Goal: Task Accomplishment & Management: Manage account settings

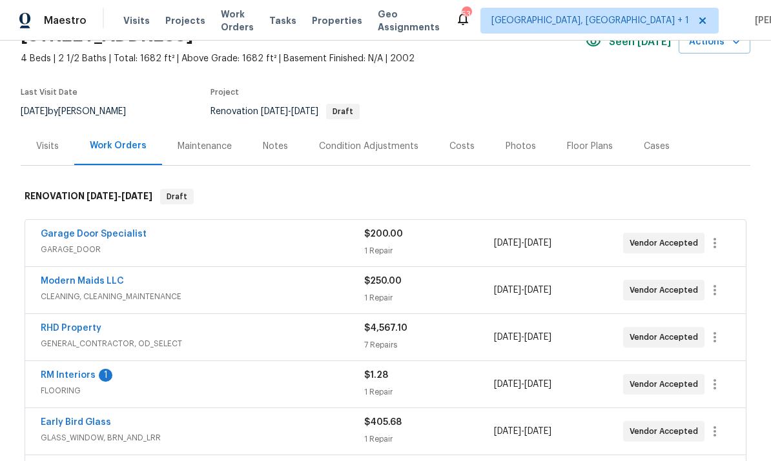
scroll to position [77, 0]
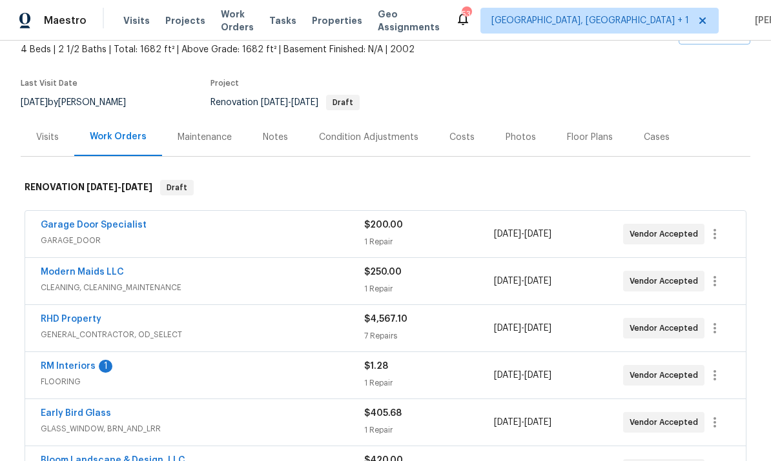
click at [63, 369] on link "RM Interiors" at bounding box center [68, 366] width 55 height 9
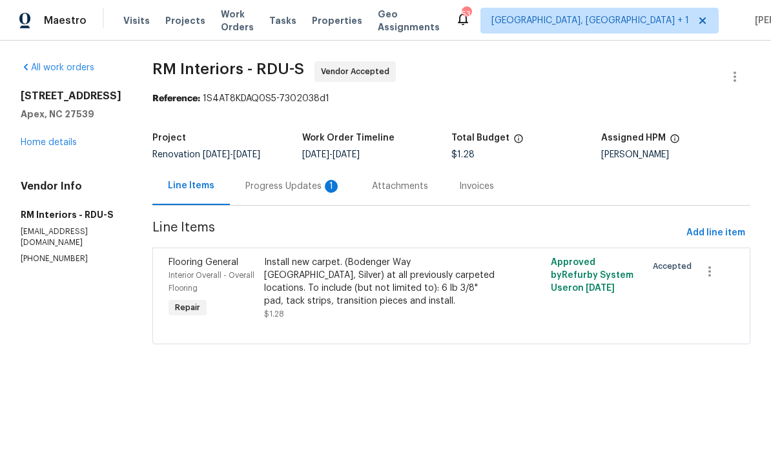
click at [302, 196] on div "Progress Updates 1" at bounding box center [293, 186] width 126 height 38
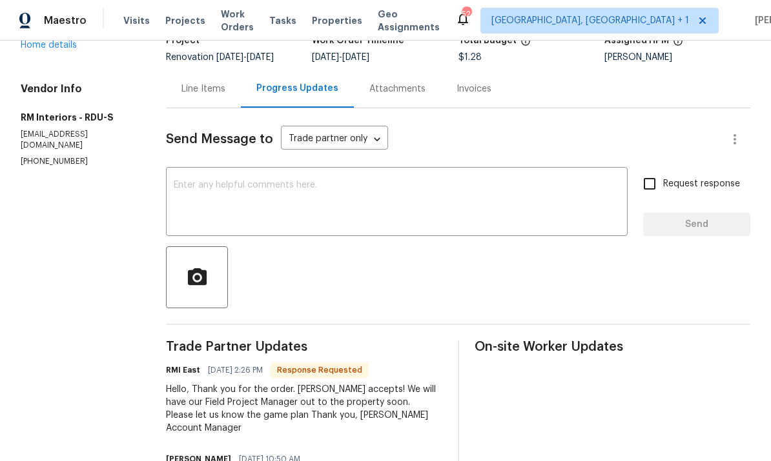
scroll to position [97, 0]
click at [243, 194] on textarea at bounding box center [397, 203] width 446 height 45
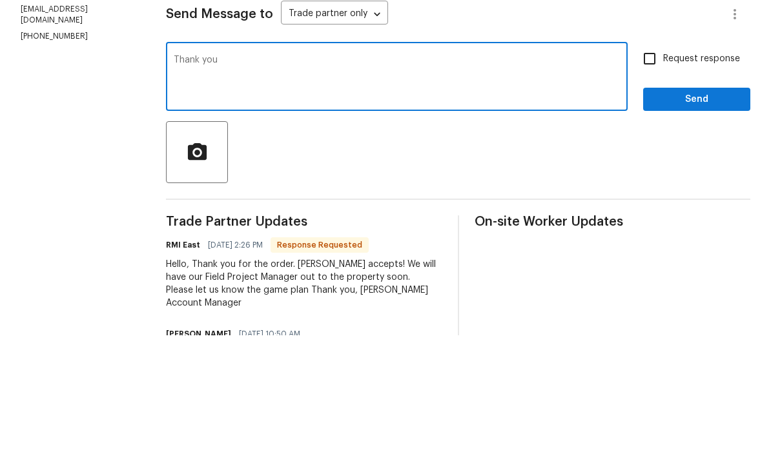
type textarea "Thank you"
click at [687, 247] on div at bounding box center [458, 278] width 584 height 62
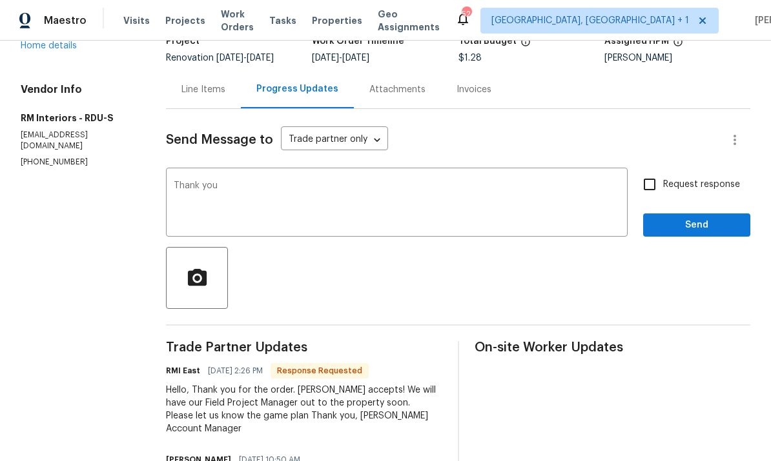
click at [686, 125] on div "Send Message to Trade partner only Trade partner only ​" at bounding box center [442, 140] width 553 height 31
click at [695, 217] on span "Send" at bounding box center [696, 225] width 86 height 16
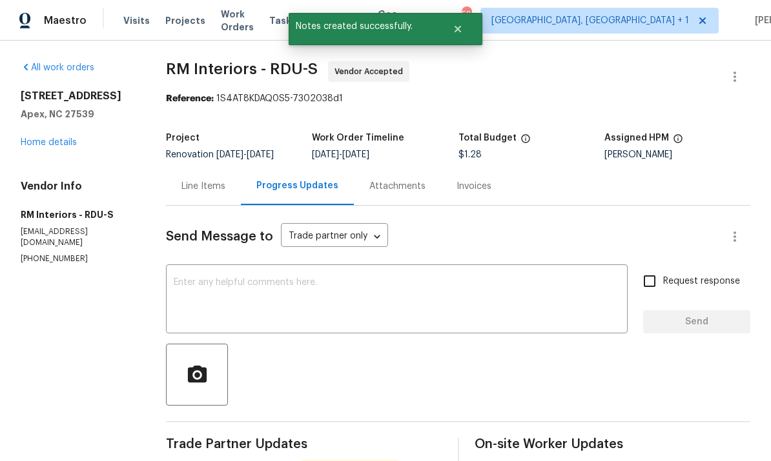
click at [76, 138] on link "Home details" at bounding box center [49, 142] width 56 height 9
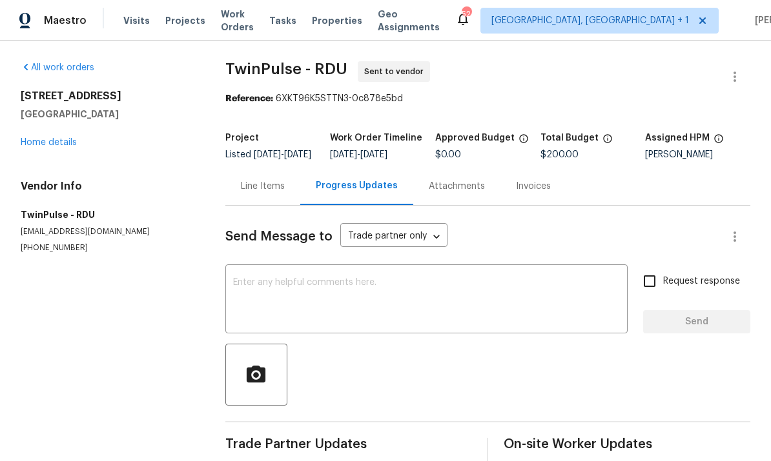
click at [75, 138] on link "Home details" at bounding box center [49, 142] width 56 height 9
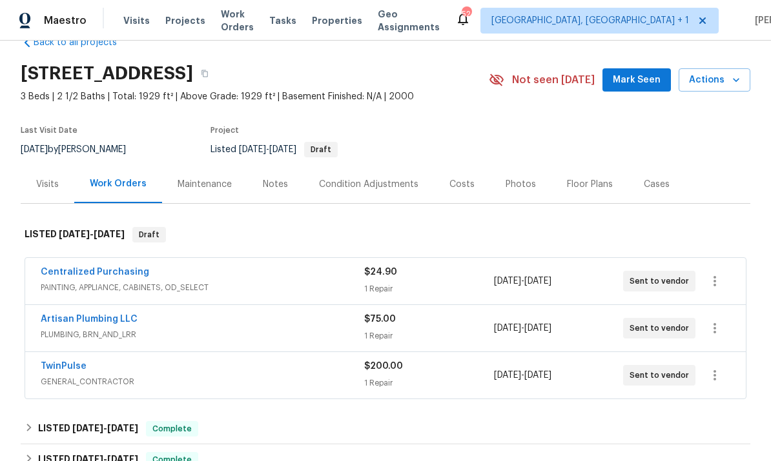
scroll to position [34, 0]
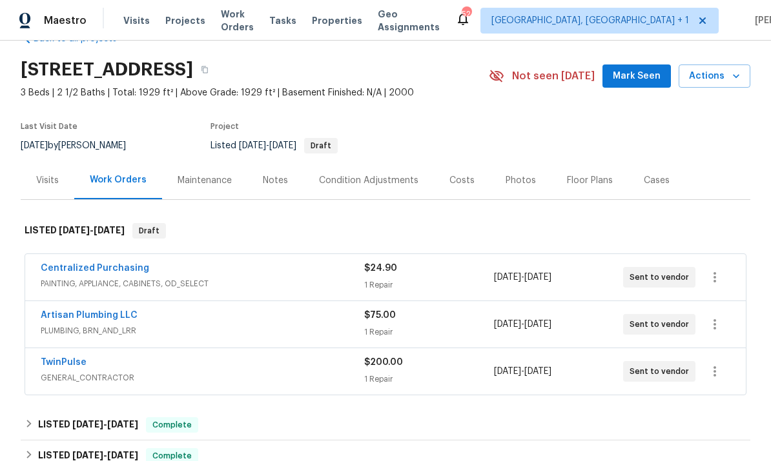
click at [282, 180] on div "Notes" at bounding box center [275, 180] width 25 height 13
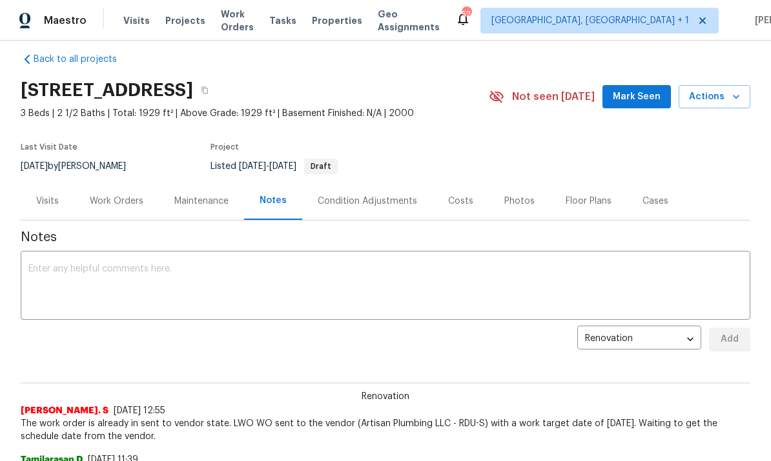
scroll to position [3, 0]
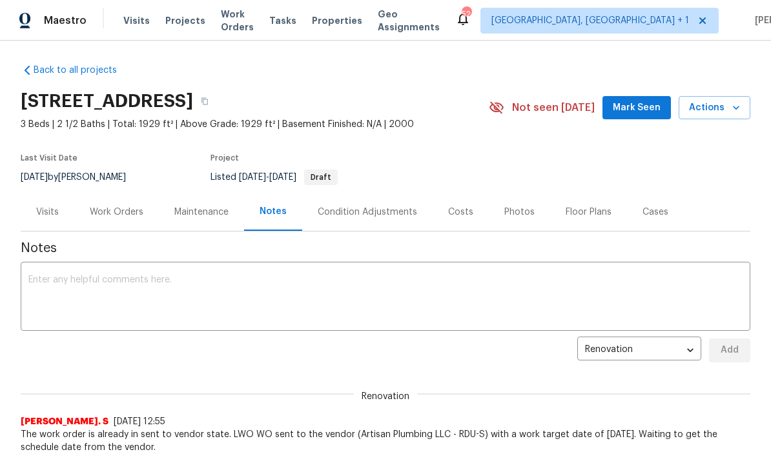
click at [651, 109] on span "Mark Seen" at bounding box center [636, 108] width 48 height 16
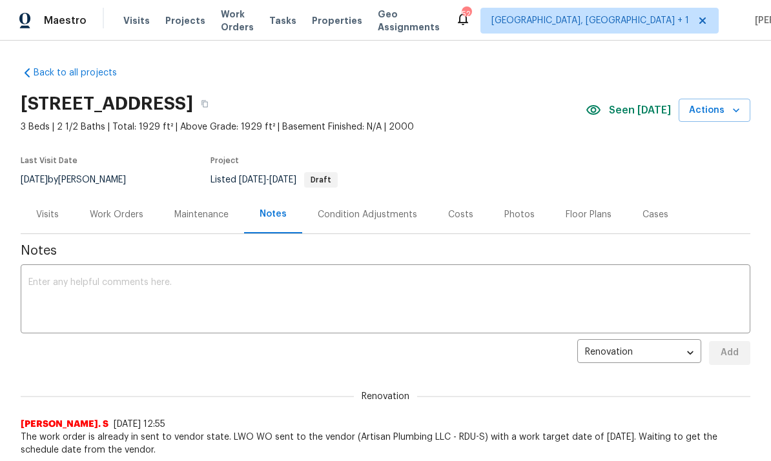
scroll to position [0, 0]
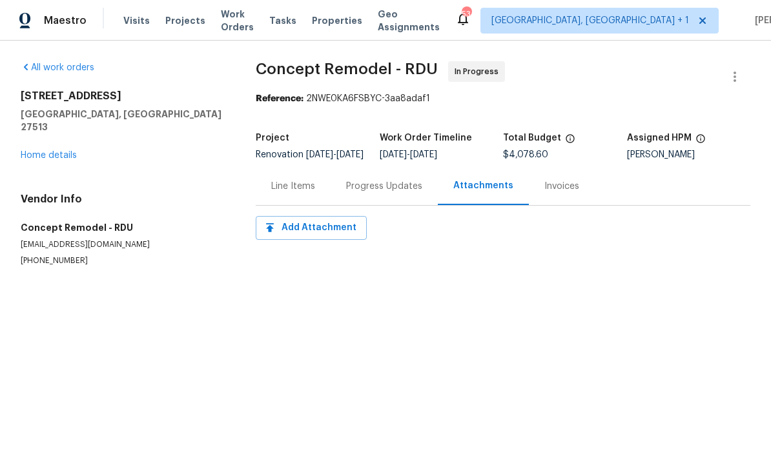
click at [76, 151] on link "Home details" at bounding box center [49, 155] width 56 height 9
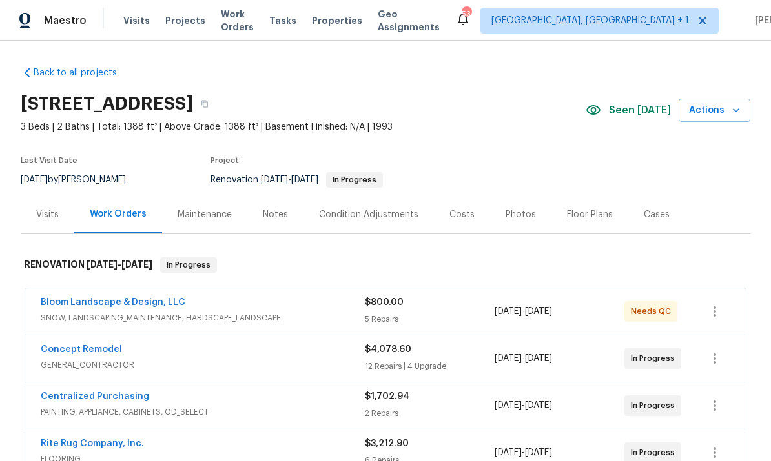
click at [137, 305] on link "Bloom Landscape & Design, LLC" at bounding box center [113, 302] width 145 height 9
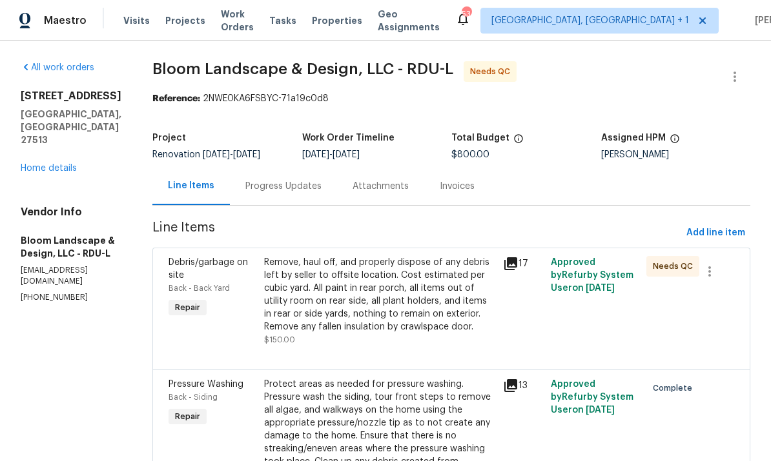
click at [290, 188] on div "Progress Updates" at bounding box center [283, 186] width 76 height 13
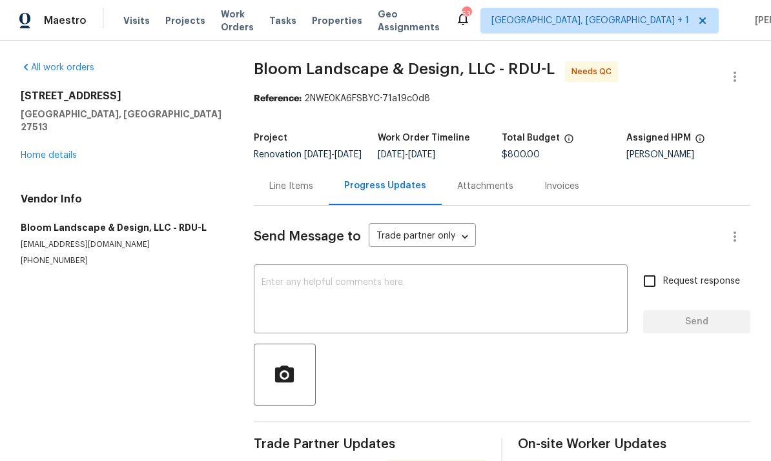
click at [339, 294] on textarea at bounding box center [440, 300] width 358 height 45
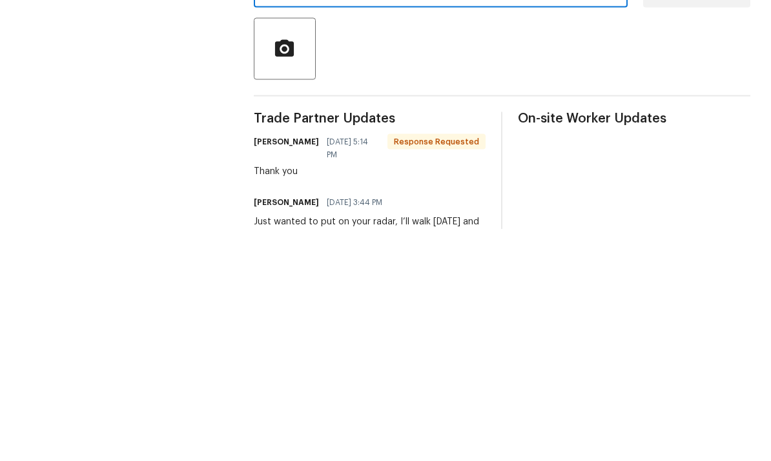
scroll to position [48, 0]
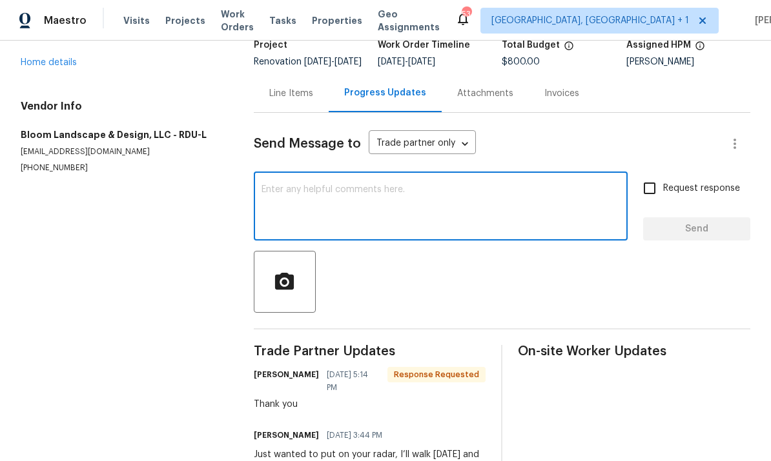
click at [306, 185] on textarea at bounding box center [440, 207] width 358 height 45
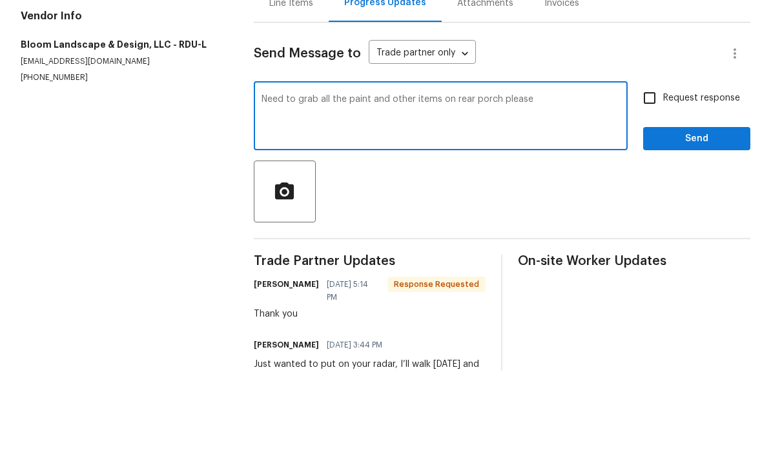
type textarea "Need to grab all the paint and other items on rear porch please"
click at [661, 175] on input "Request response" at bounding box center [649, 188] width 27 height 27
checkbox input "true"
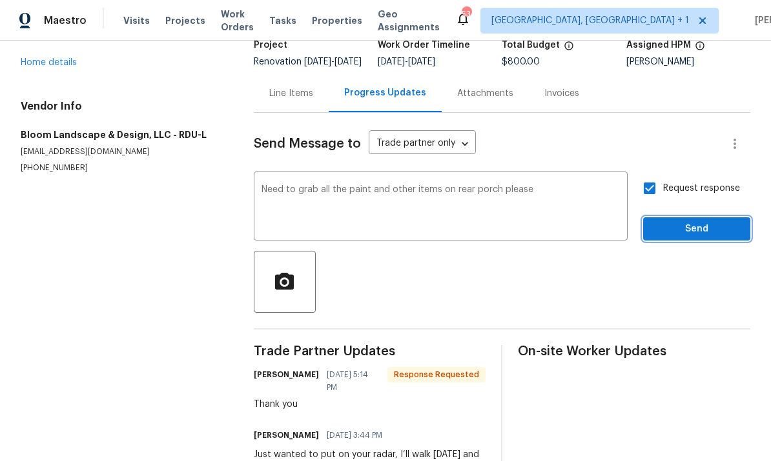
click at [711, 221] on span "Send" at bounding box center [696, 229] width 86 height 16
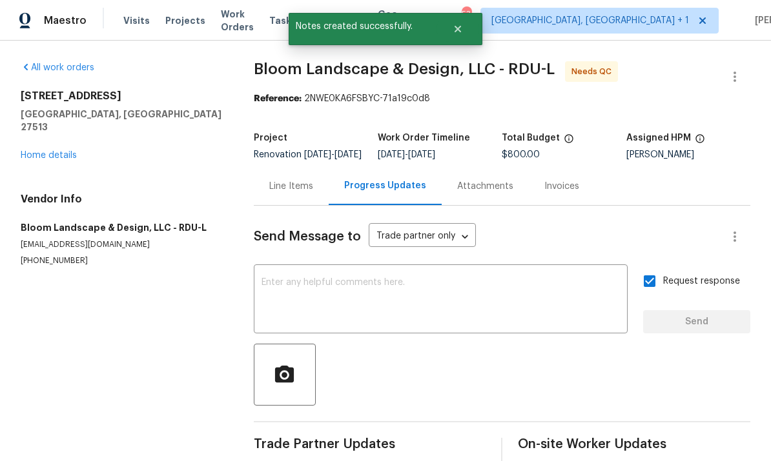
click at [63, 151] on link "Home details" at bounding box center [49, 155] width 56 height 9
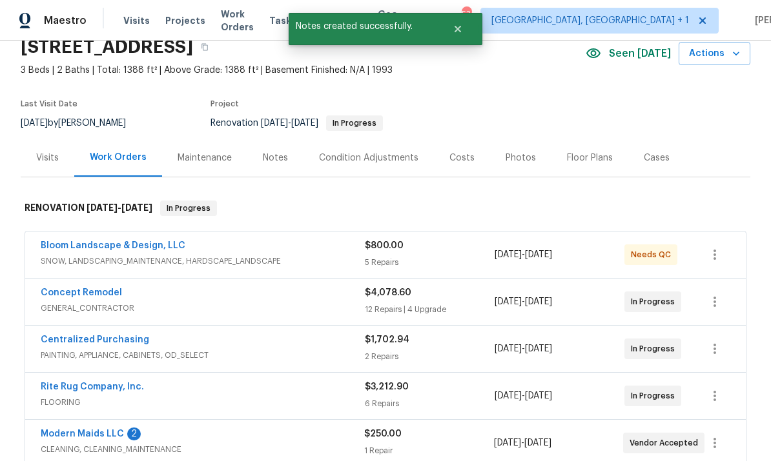
scroll to position [62, 0]
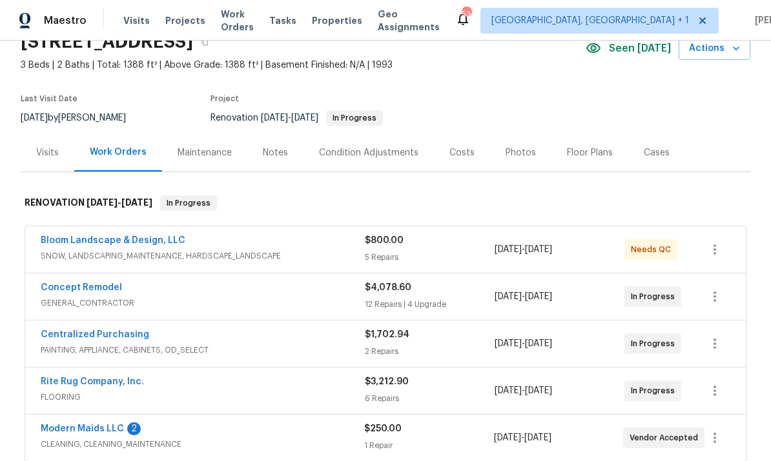
click at [86, 425] on link "Modern Maids LLC" at bounding box center [82, 429] width 83 height 9
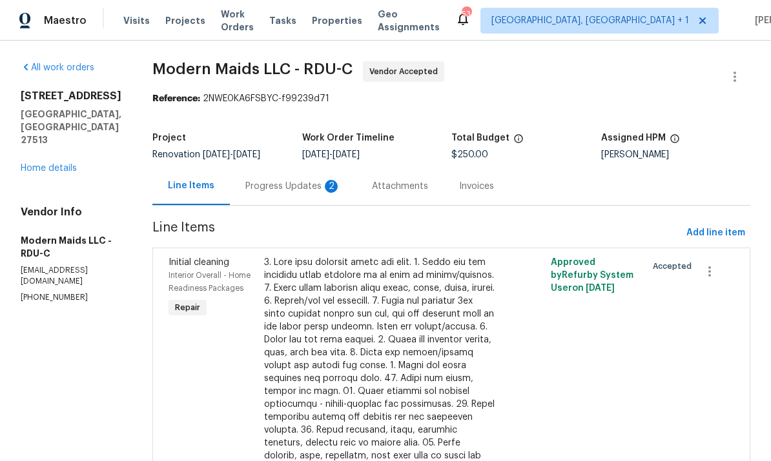
click at [308, 183] on div "Progress Updates 2" at bounding box center [293, 186] width 96 height 13
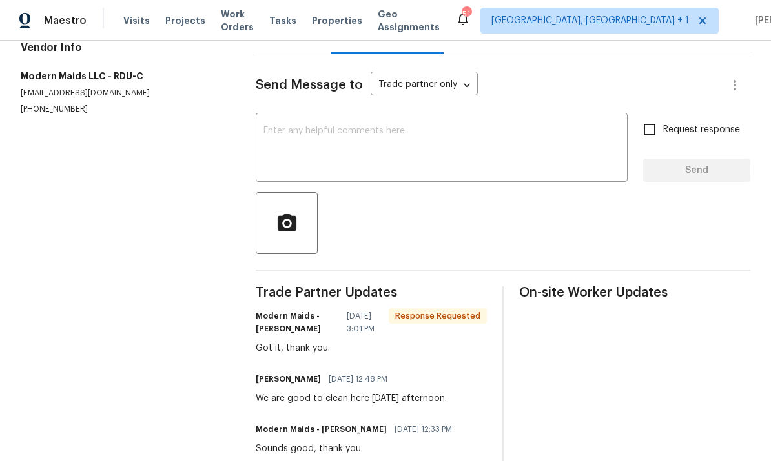
scroll to position [156, 0]
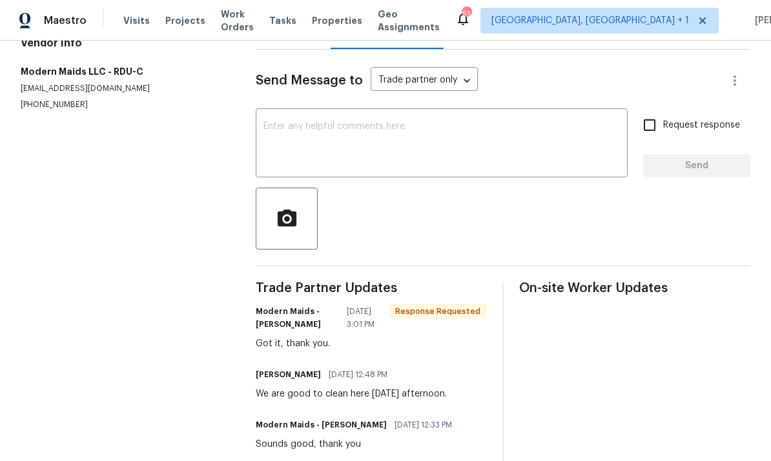
click at [323, 132] on textarea at bounding box center [441, 144] width 356 height 45
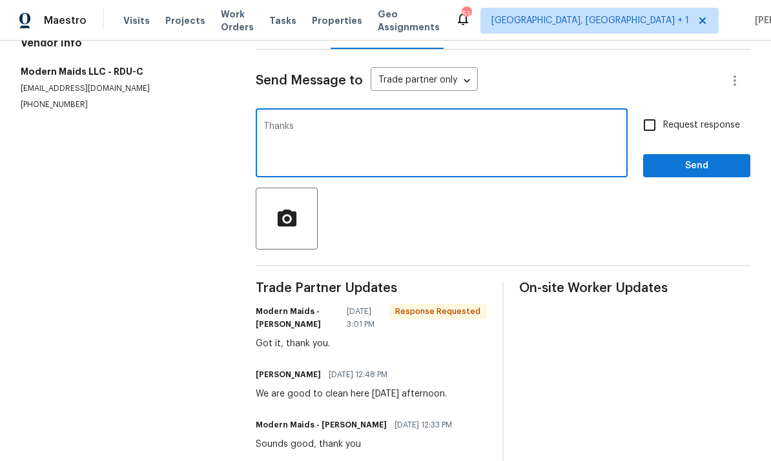
type textarea "Thanks"
click at [689, 158] on span "Send" at bounding box center [696, 166] width 86 height 16
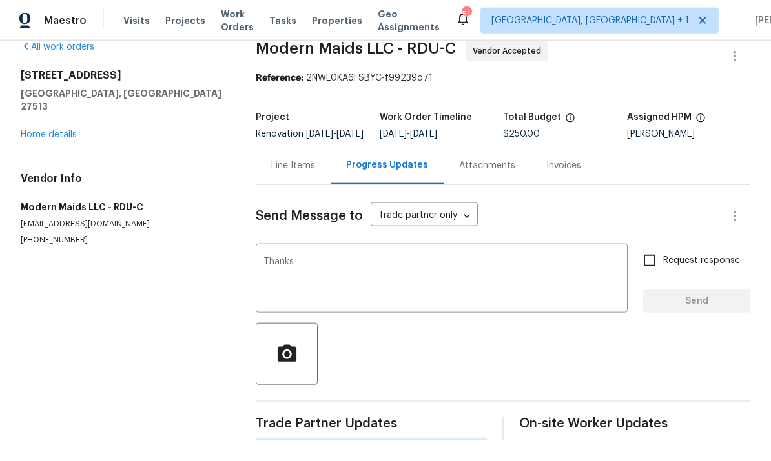
scroll to position [0, 0]
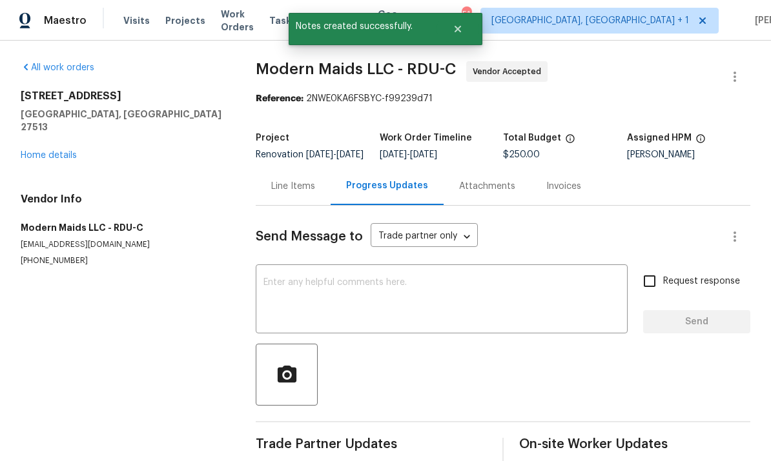
click at [69, 151] on link "Home details" at bounding box center [49, 155] width 56 height 9
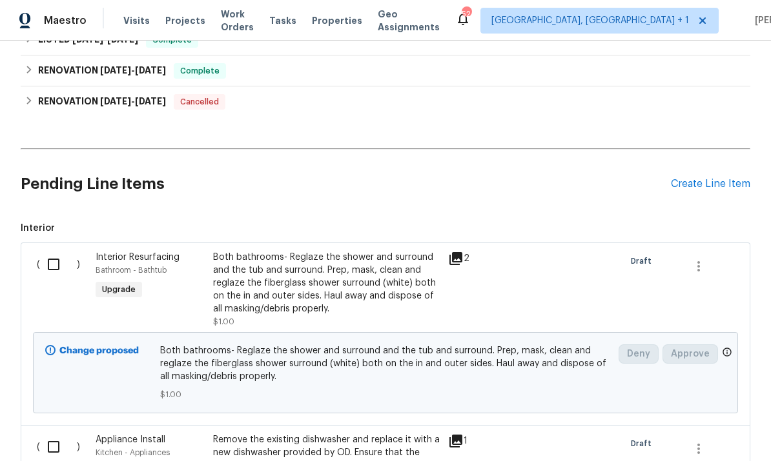
scroll to position [275, 0]
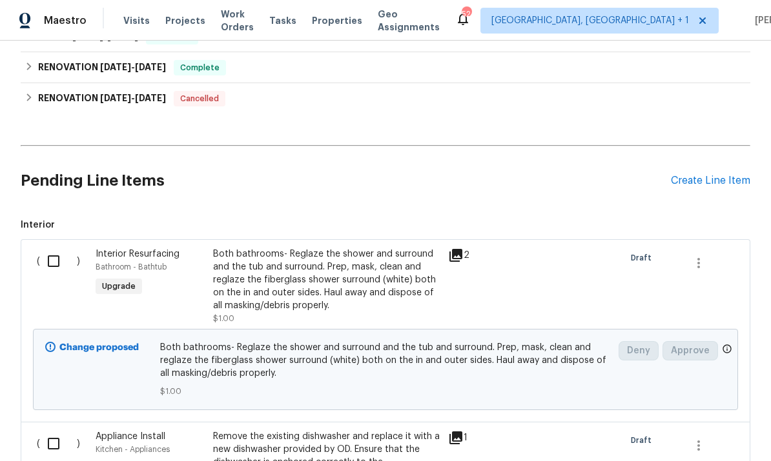
click at [61, 266] on input "checkbox" at bounding box center [58, 261] width 37 height 27
checkbox input "true"
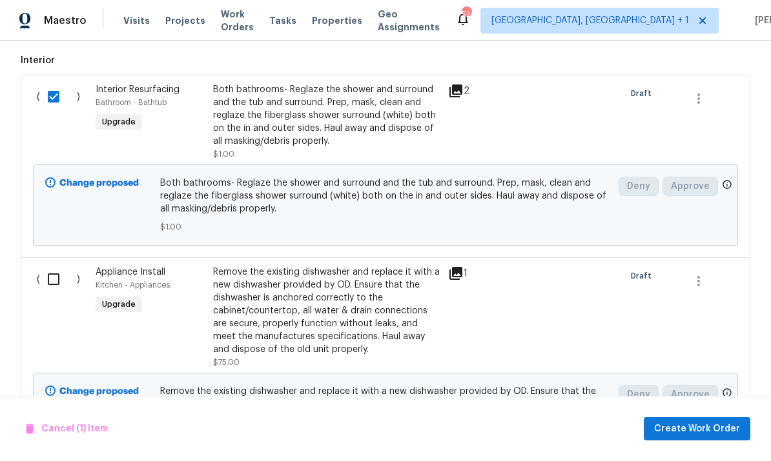
scroll to position [441, 0]
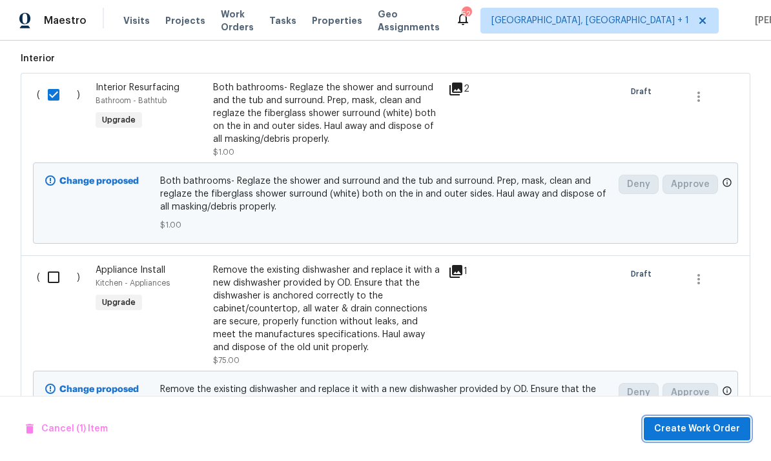
click at [676, 423] on span "Create Work Order" at bounding box center [697, 429] width 86 height 16
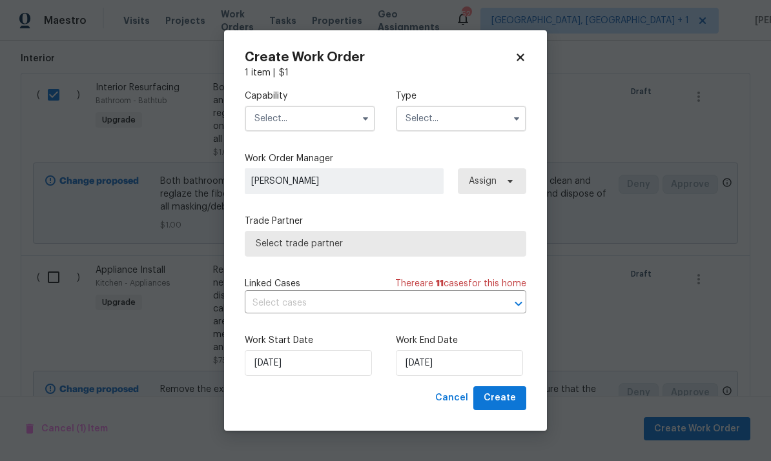
click at [330, 123] on input "text" at bounding box center [310, 119] width 130 height 26
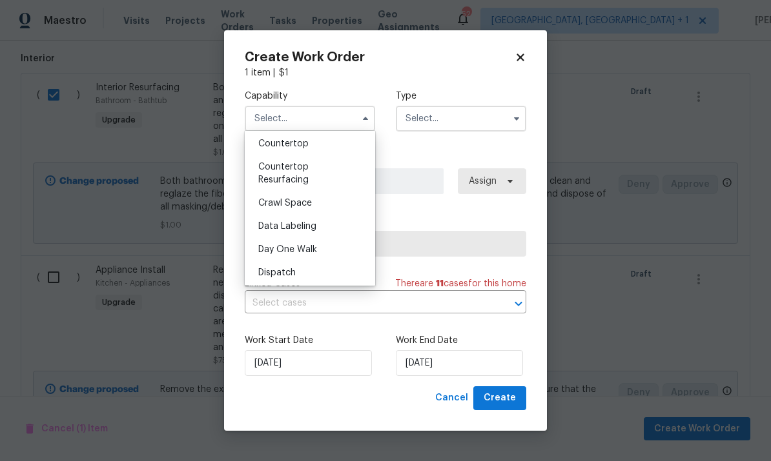
scroll to position [28, 0]
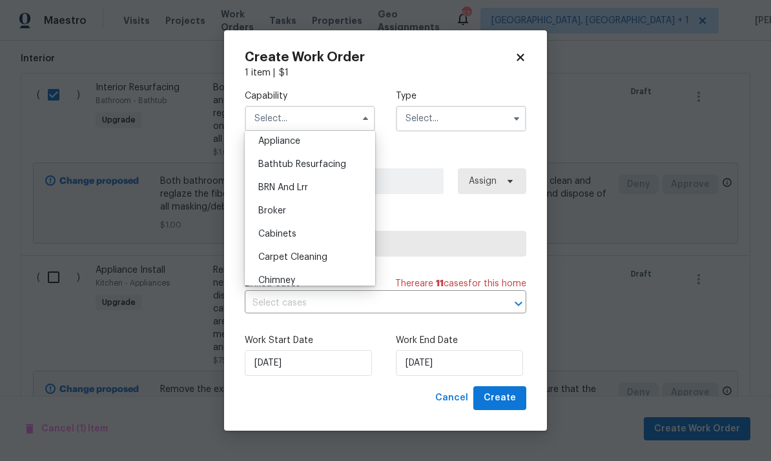
click at [330, 161] on span "Bathtub Resurfacing" at bounding box center [302, 164] width 88 height 9
type input "Bathtub Resurfacing"
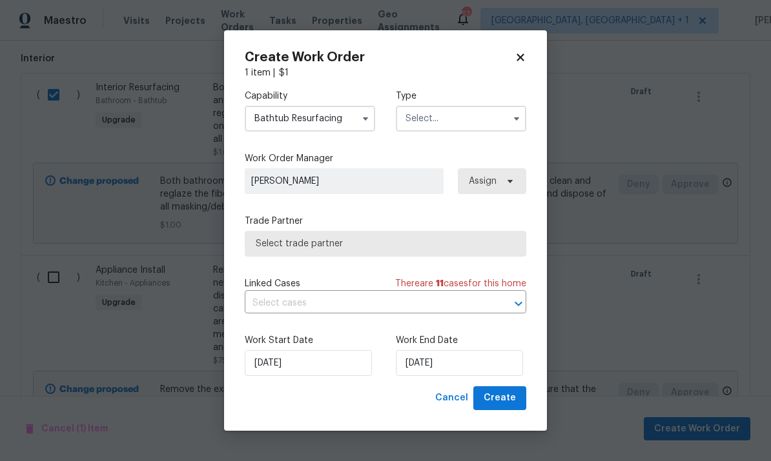
click at [485, 115] on input "text" at bounding box center [461, 119] width 130 height 26
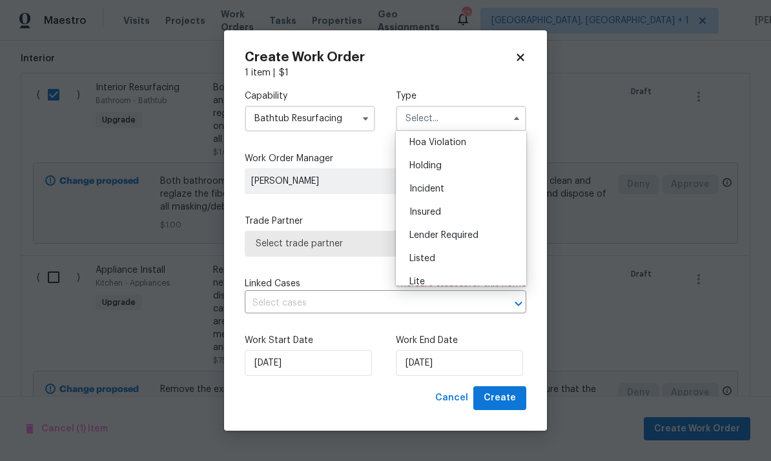
scroll to position [94, 0]
click at [437, 192] on div "Listed" at bounding box center [461, 191] width 124 height 23
type input "Listed"
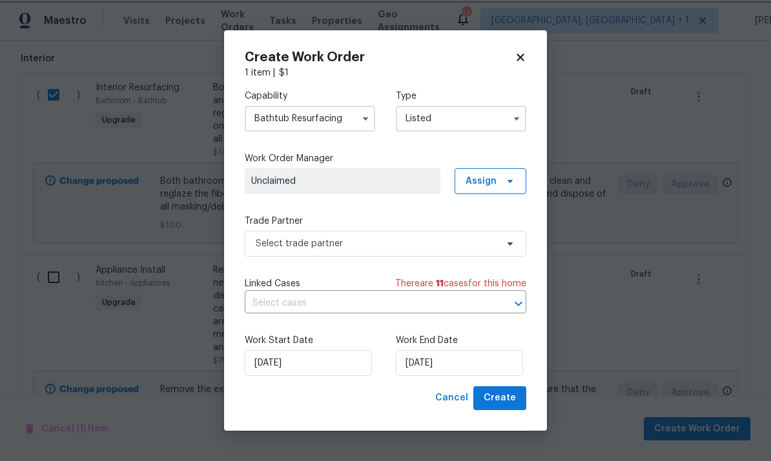
scroll to position [0, 0]
click at [480, 358] on input "[DATE]" at bounding box center [459, 363] width 127 height 26
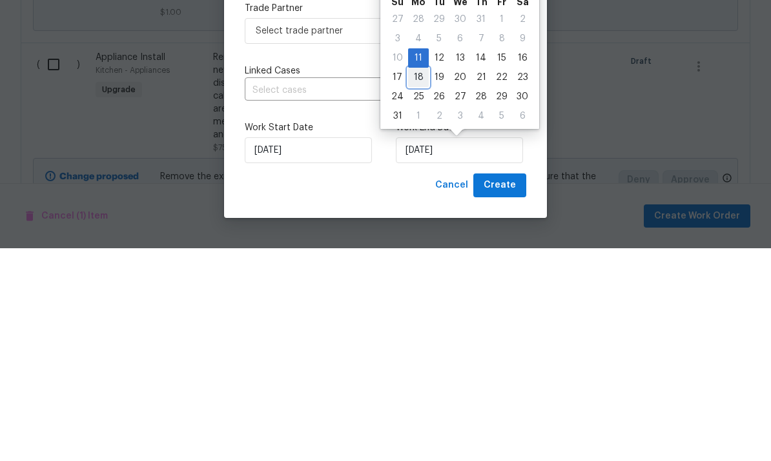
click at [419, 281] on div "18" at bounding box center [418, 290] width 21 height 18
type input "[DATE]"
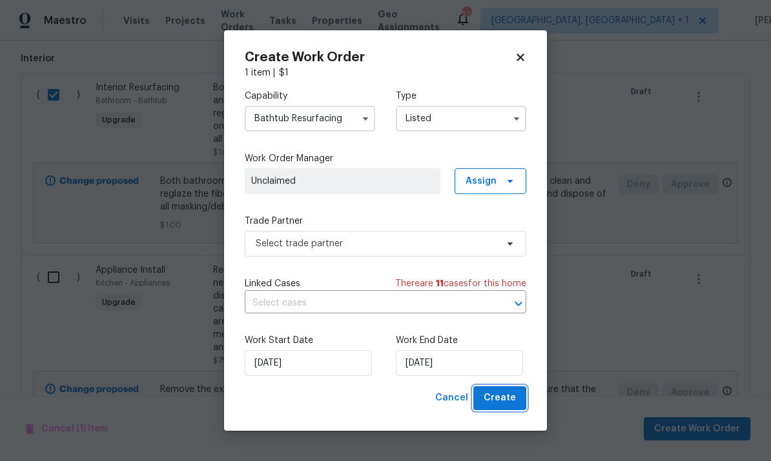
click at [503, 399] on span "Create" at bounding box center [499, 398] width 32 height 16
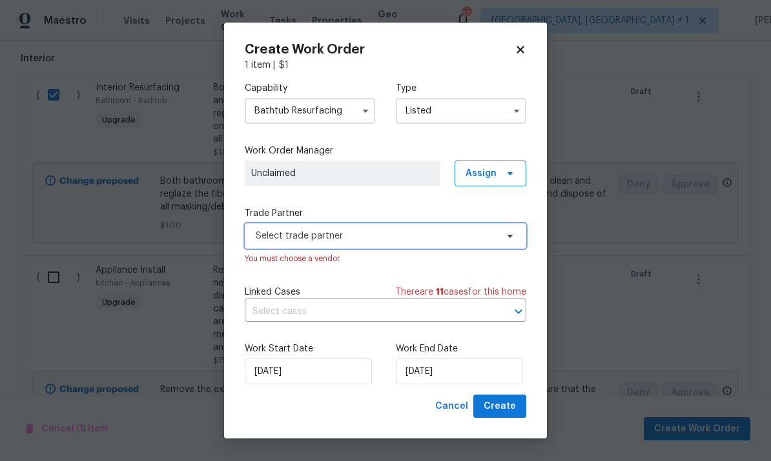
click at [509, 239] on icon at bounding box center [510, 236] width 10 height 10
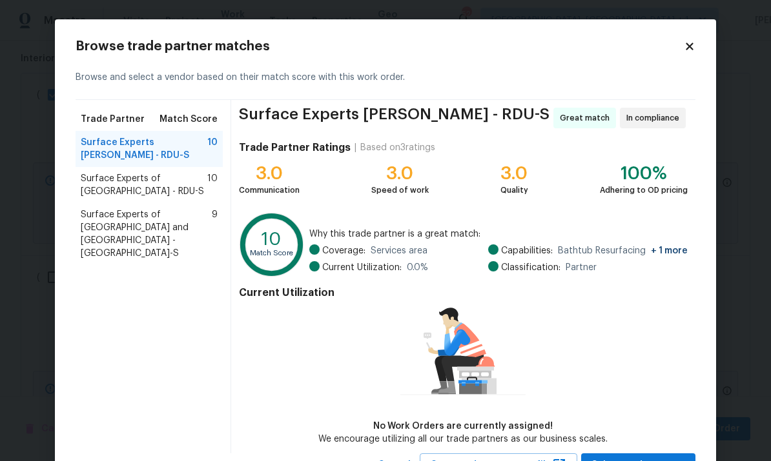
click at [173, 208] on span "Surface Experts of [GEOGRAPHIC_DATA] and [GEOGRAPHIC_DATA] - [GEOGRAPHIC_DATA]-S" at bounding box center [146, 234] width 131 height 52
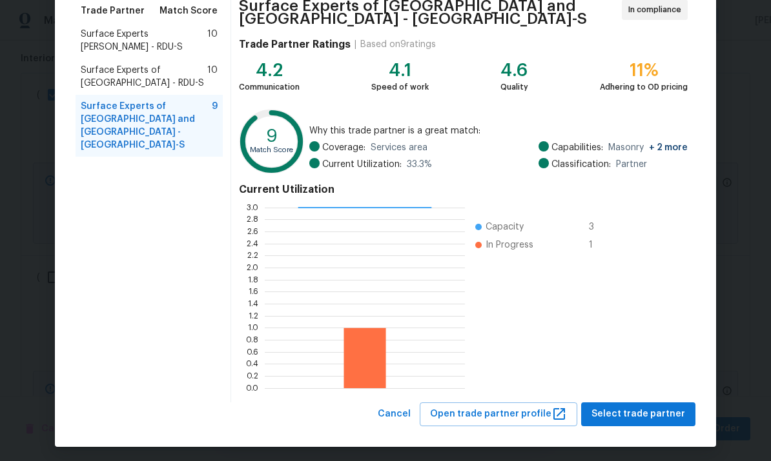
scroll to position [108, 0]
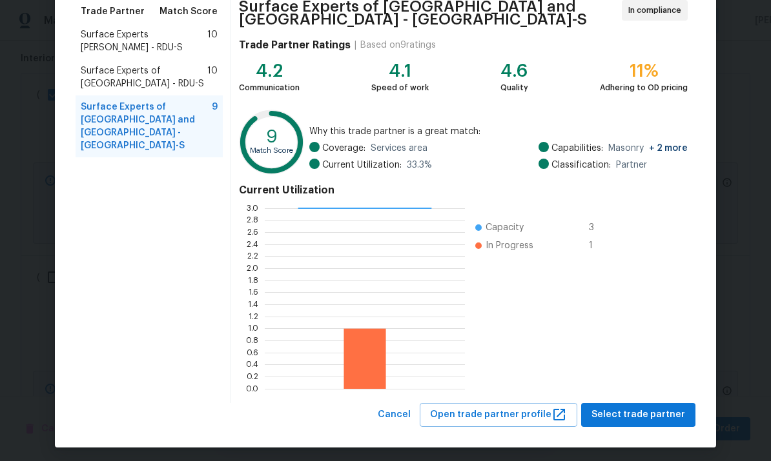
click at [749, 247] on body "Maestro Visits Projects Work Orders Tasks Properties Geo Assignments 52 Albuque…" at bounding box center [385, 230] width 771 height 461
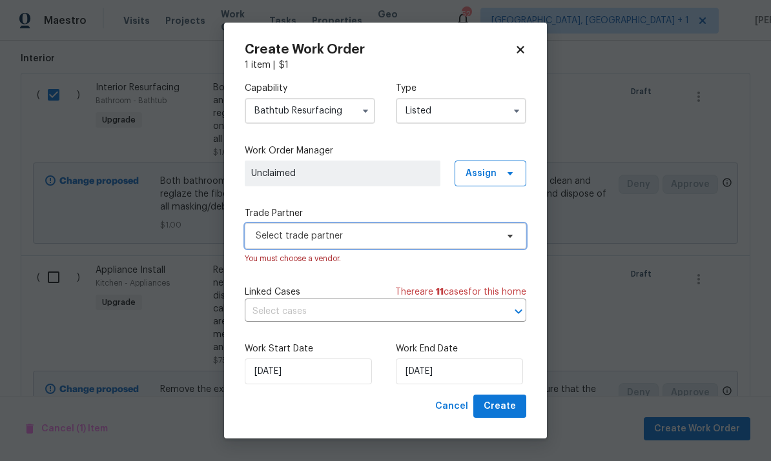
scroll to position [0, 0]
click at [501, 427] on div "Create Work Order 1 item | $ 1 Capability Bathtub Resurfacing Type Listed Work …" at bounding box center [385, 231] width 323 height 417
click at [507, 231] on icon at bounding box center [510, 236] width 10 height 10
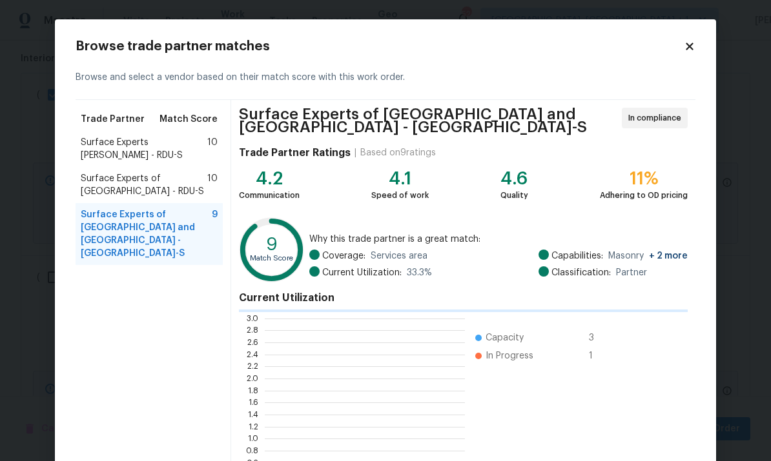
scroll to position [181, 200]
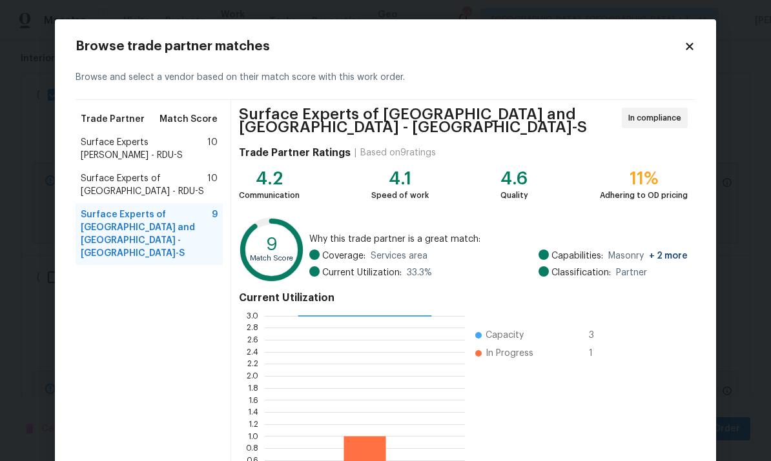
click at [186, 208] on span "Surface Experts of [GEOGRAPHIC_DATA] and [GEOGRAPHIC_DATA] - [GEOGRAPHIC_DATA]-S" at bounding box center [146, 234] width 131 height 52
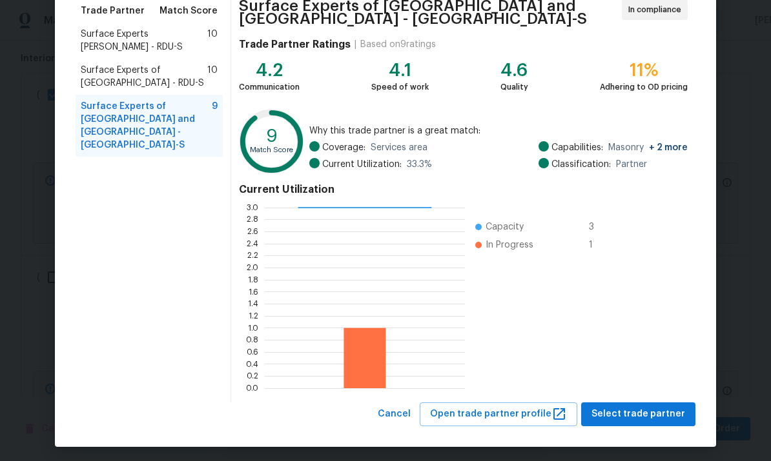
scroll to position [108, 0]
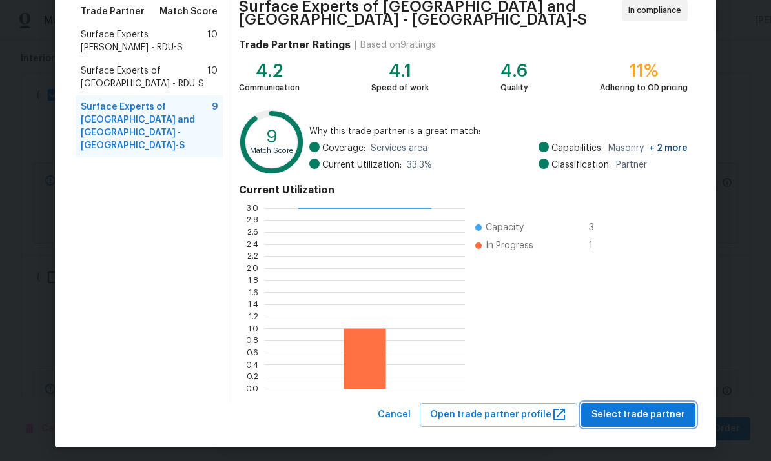
click at [657, 412] on span "Select trade partner" at bounding box center [638, 415] width 94 height 16
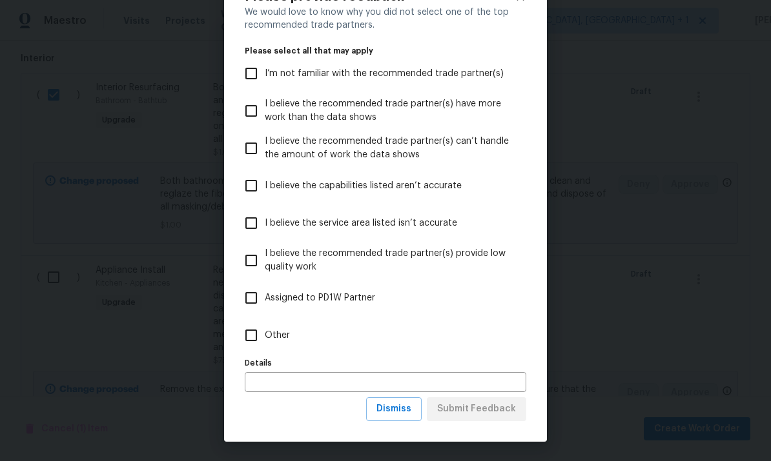
scroll to position [50, 0]
click at [399, 412] on span "Dismiss" at bounding box center [393, 409] width 35 height 16
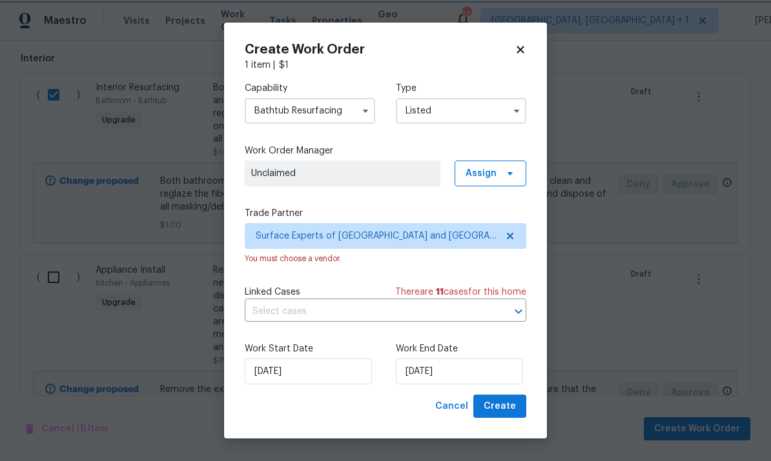
scroll to position [0, 0]
click at [496, 411] on span "Create" at bounding box center [499, 407] width 32 height 16
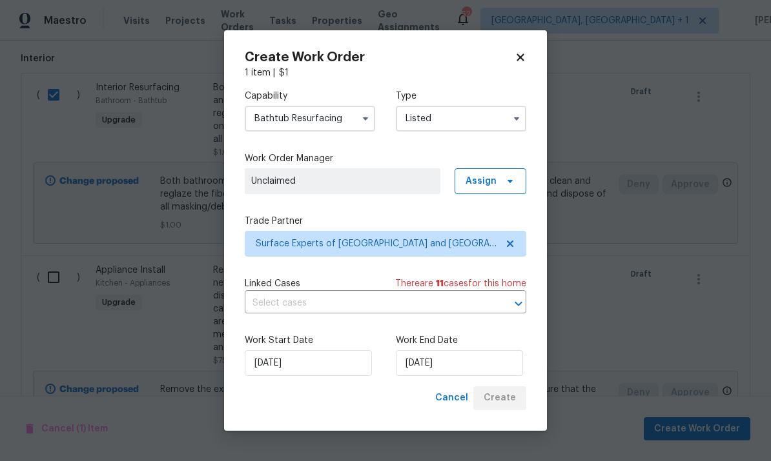
checkbox input "false"
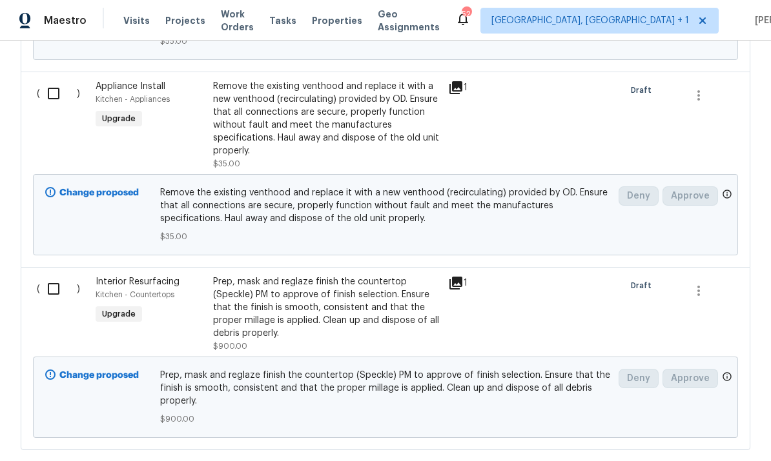
scroll to position [1069, 0]
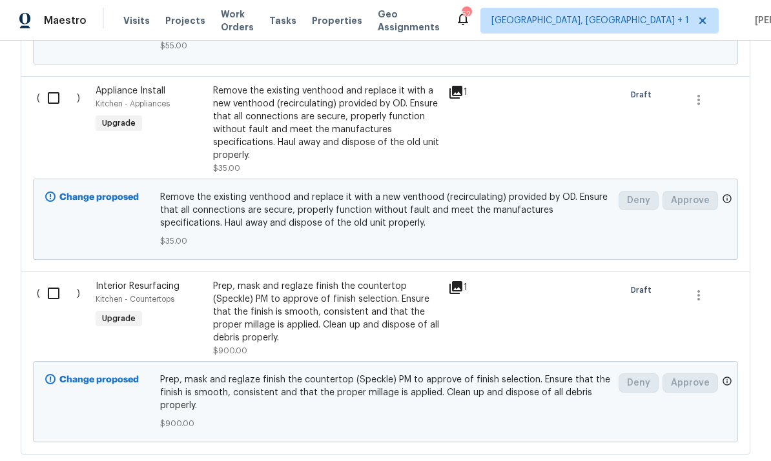
click at [56, 280] on input "checkbox" at bounding box center [58, 293] width 37 height 27
checkbox input "true"
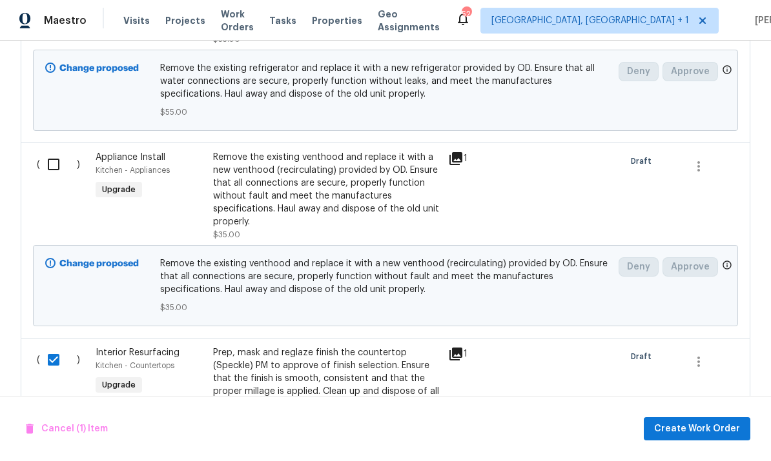
scroll to position [985, 0]
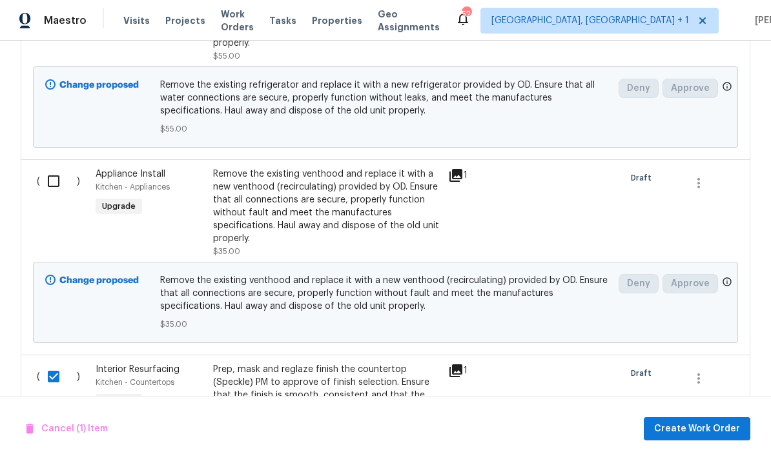
click at [60, 168] on input "checkbox" at bounding box center [58, 181] width 37 height 27
checkbox input "true"
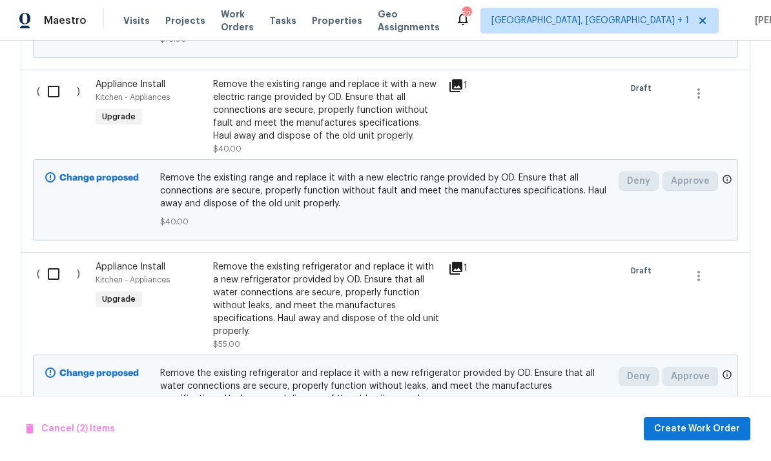
scroll to position [626, 0]
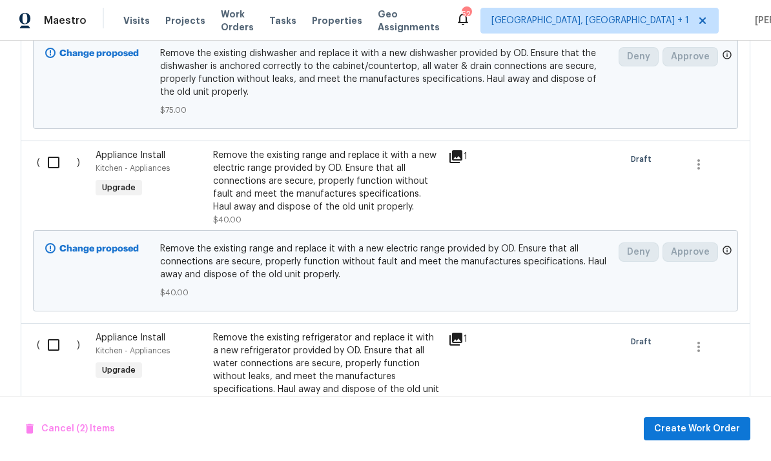
click at [58, 332] on input "checkbox" at bounding box center [58, 345] width 37 height 27
checkbox input "true"
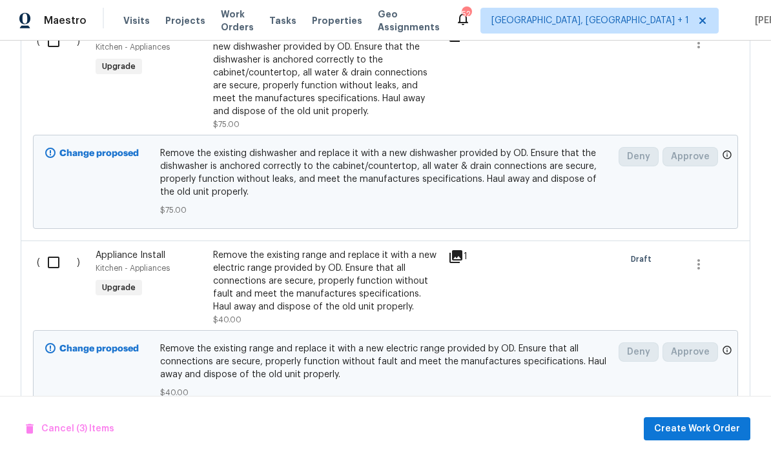
scroll to position [517, 0]
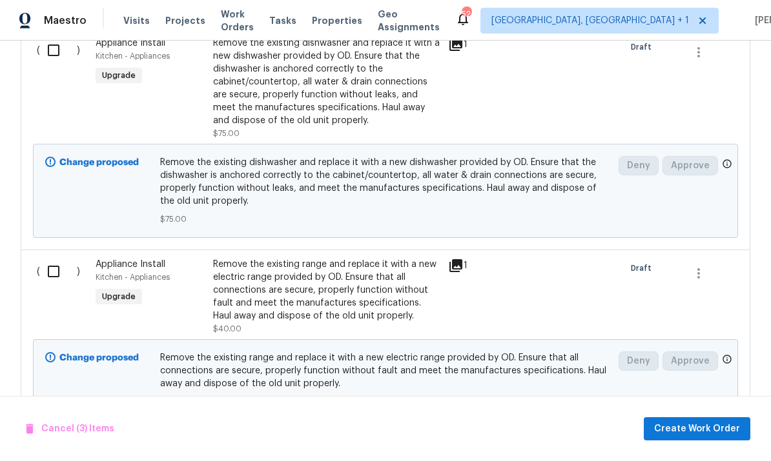
click at [48, 258] on input "checkbox" at bounding box center [58, 271] width 37 height 27
checkbox input "true"
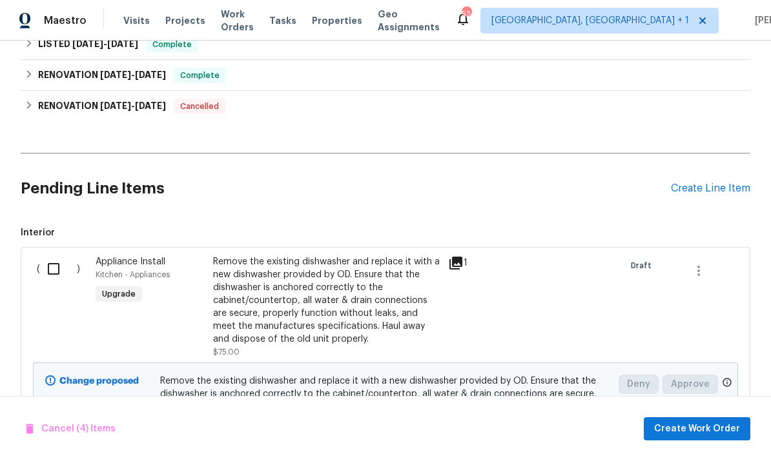
scroll to position [299, 0]
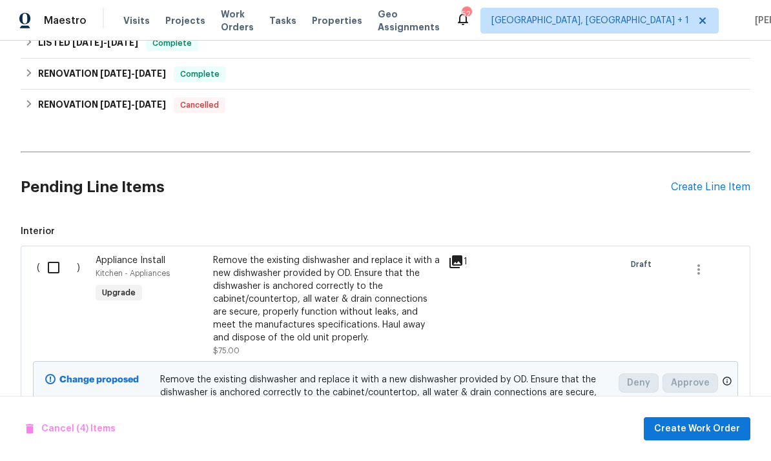
click at [50, 254] on input "checkbox" at bounding box center [58, 267] width 37 height 27
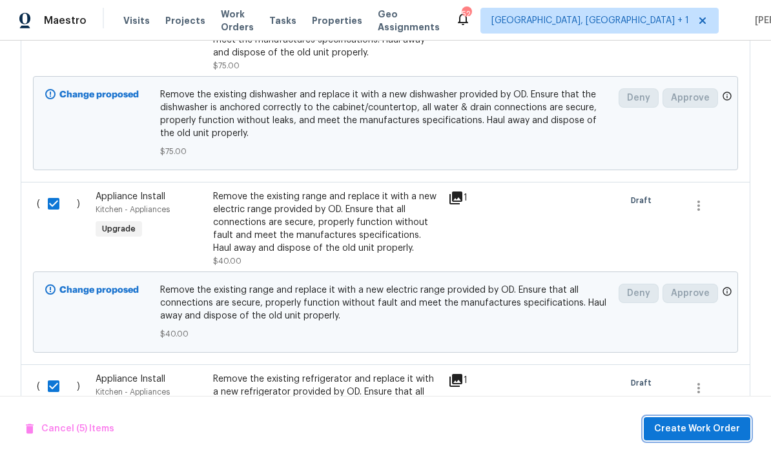
click at [700, 437] on button "Create Work Order" at bounding box center [696, 430] width 106 height 24
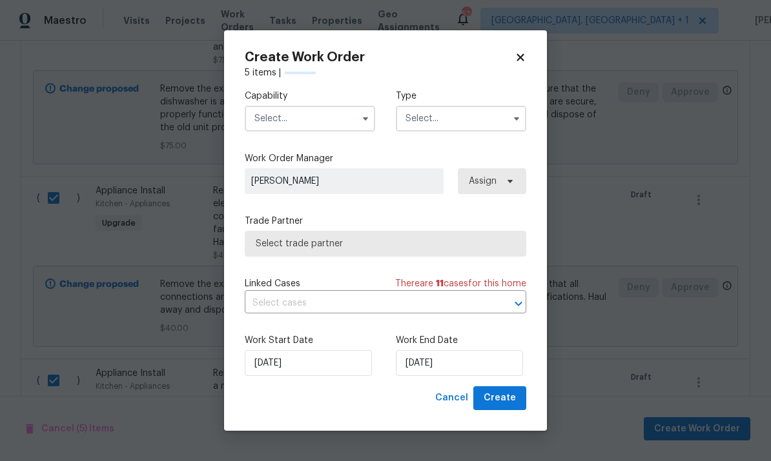
checkbox input "false"
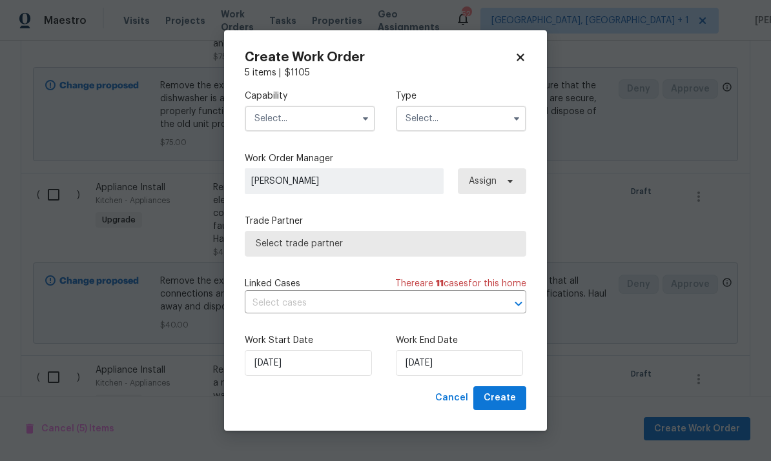
scroll to position [594, 0]
click at [348, 121] on input "text" at bounding box center [310, 119] width 130 height 26
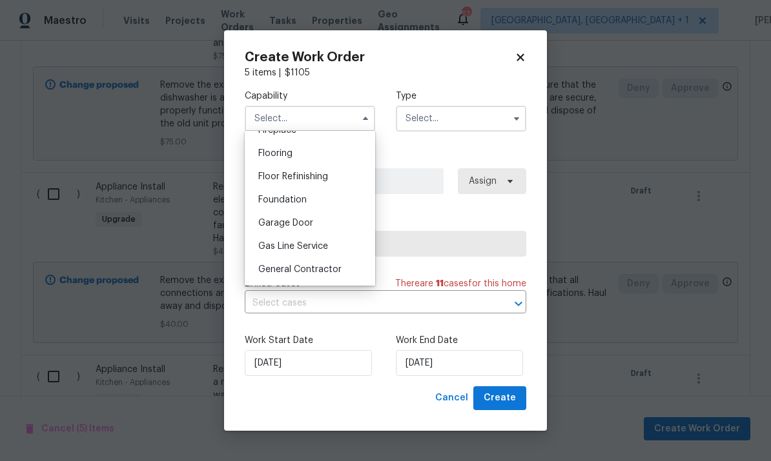
scroll to position [494, 0]
click at [337, 274] on div "General Contractor" at bounding box center [310, 268] width 124 height 23
type input "General Contractor"
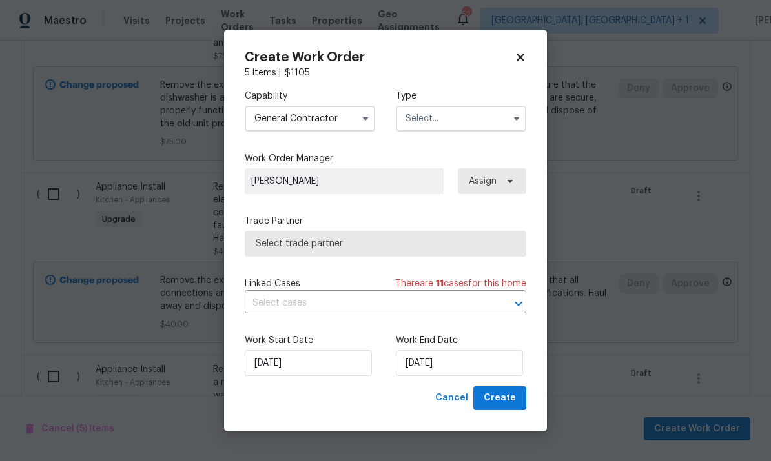
click at [498, 121] on input "text" at bounding box center [461, 119] width 130 height 26
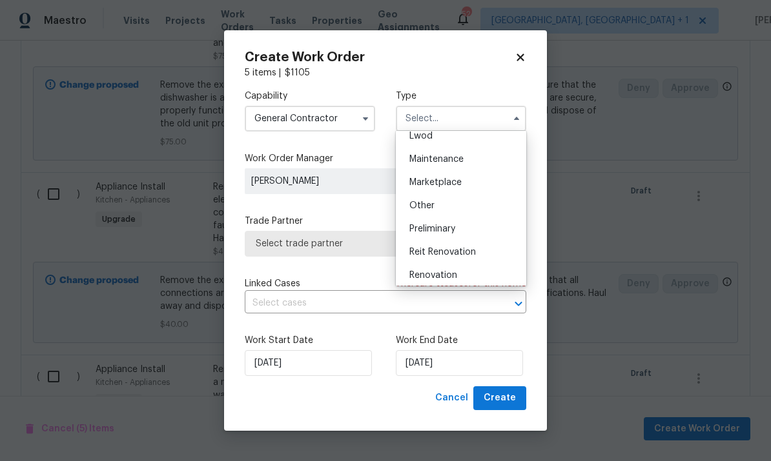
scroll to position [213, 0]
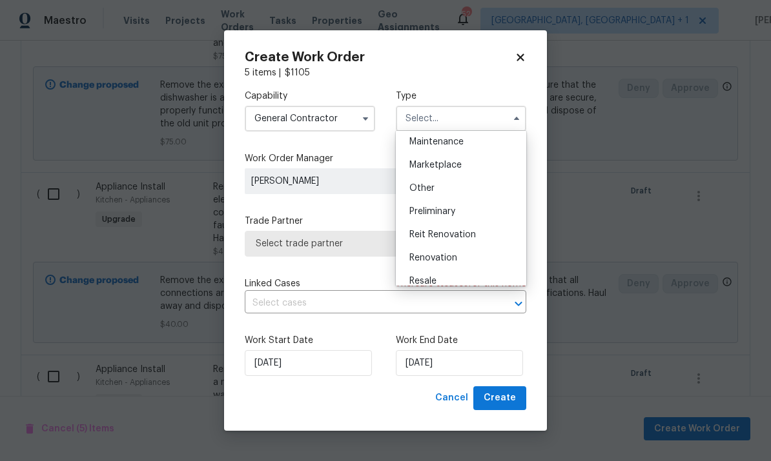
click at [463, 262] on div "Renovation" at bounding box center [461, 258] width 124 height 23
type input "Renovation"
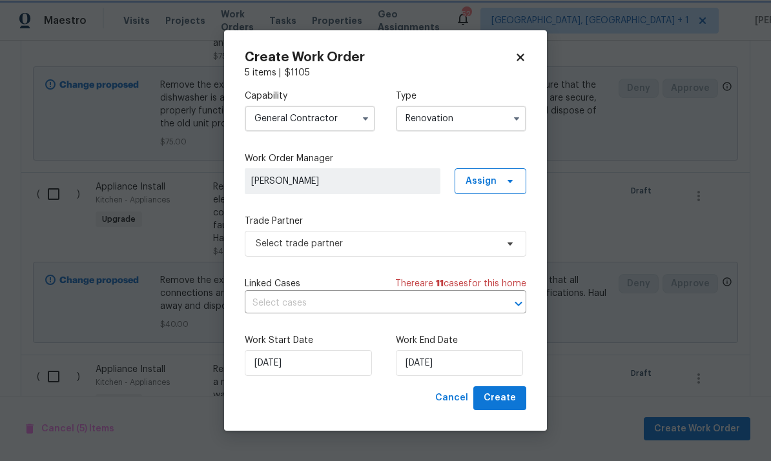
scroll to position [0, 0]
click at [474, 354] on input "[DATE]" at bounding box center [459, 363] width 127 height 26
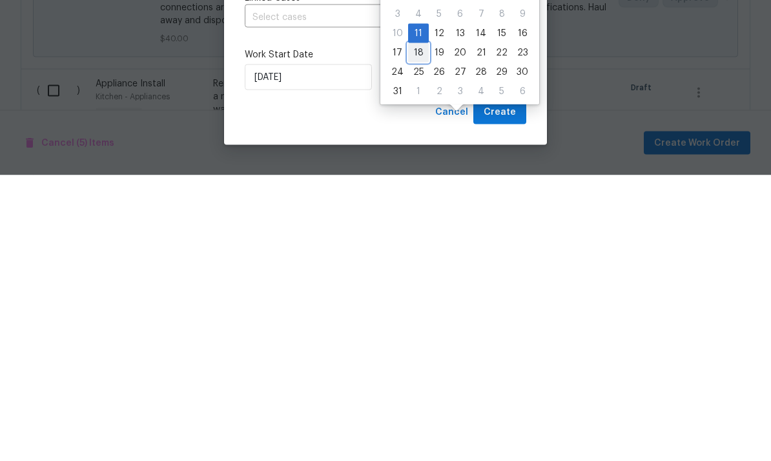
click at [421, 330] on div "18" at bounding box center [418, 339] width 21 height 18
type input "[DATE]"
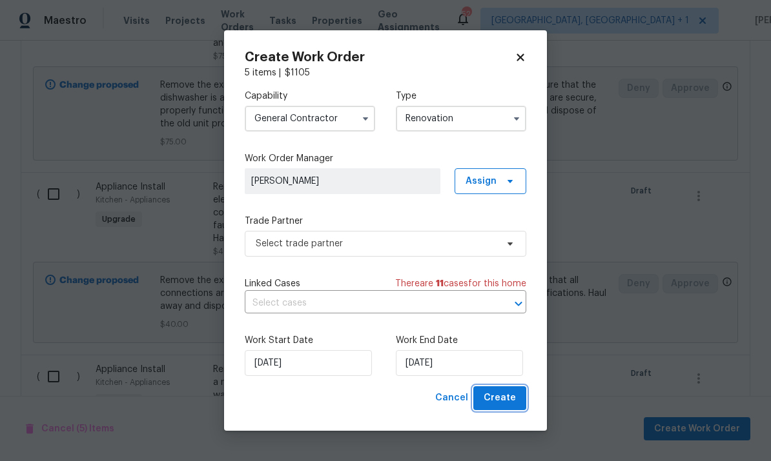
click at [510, 403] on span "Create" at bounding box center [499, 398] width 32 height 16
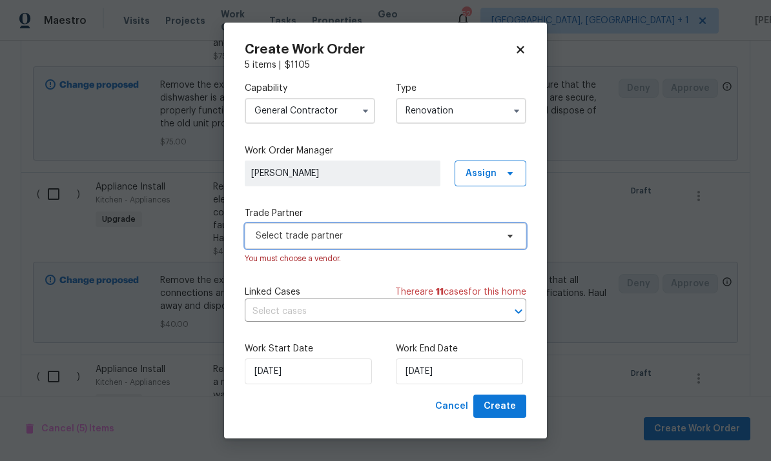
click at [507, 236] on icon at bounding box center [510, 236] width 10 height 10
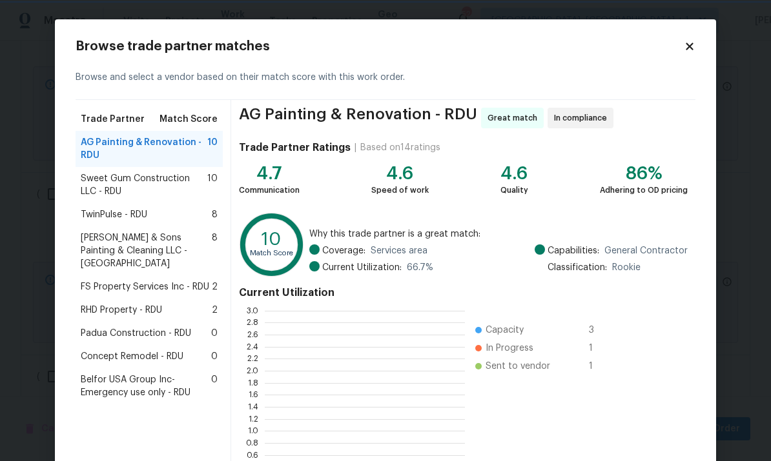
scroll to position [181, 200]
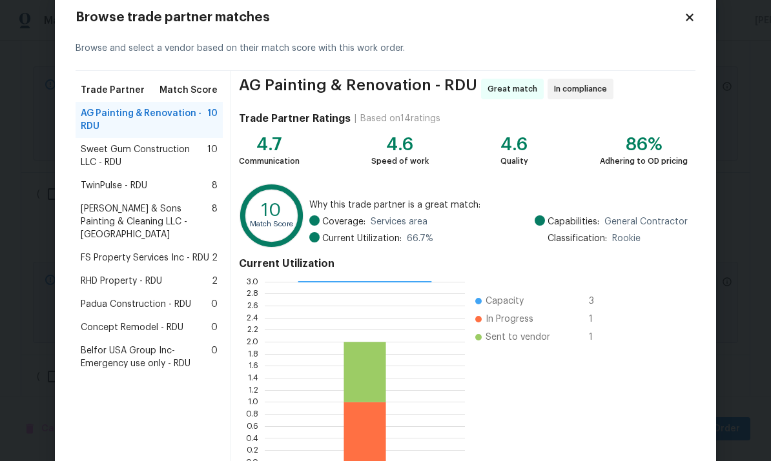
click at [168, 321] on span "Concept Remodel - RDU" at bounding box center [132, 327] width 103 height 13
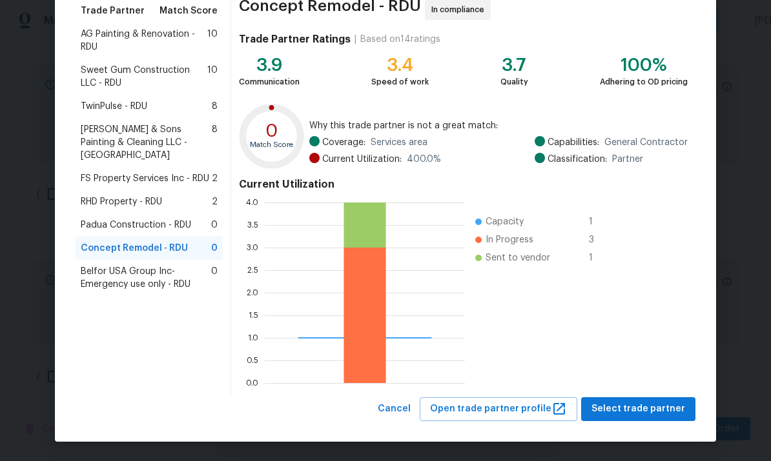
scroll to position [108, 0]
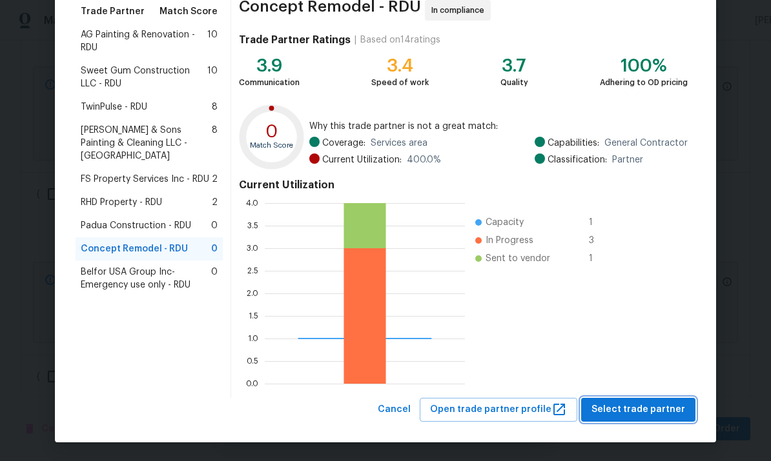
click at [653, 418] on button "Select trade partner" at bounding box center [638, 410] width 114 height 24
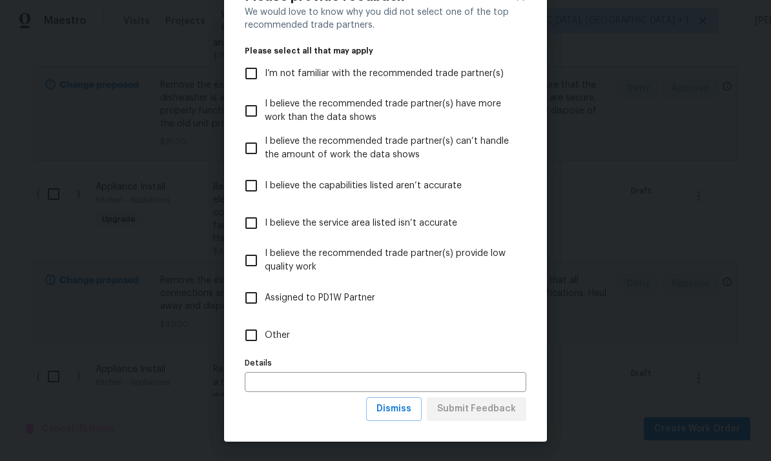
scroll to position [50, 0]
click at [410, 412] on span "Dismiss" at bounding box center [393, 409] width 35 height 16
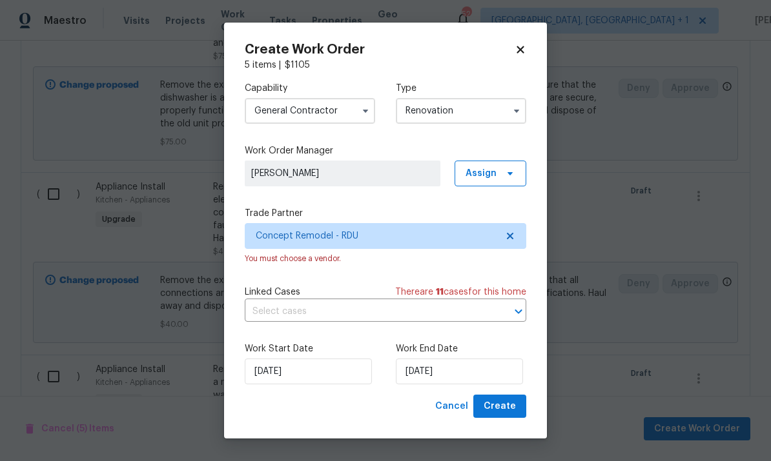
click at [410, 411] on div "Cancel Create" at bounding box center [385, 407] width 281 height 24
click at [497, 407] on span "Create" at bounding box center [499, 407] width 32 height 16
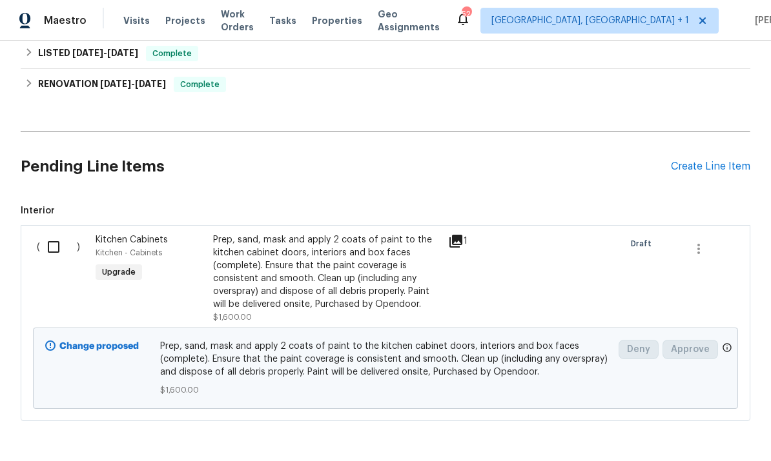
scroll to position [373, 0]
click at [50, 245] on input "checkbox" at bounding box center [58, 247] width 37 height 27
checkbox input "true"
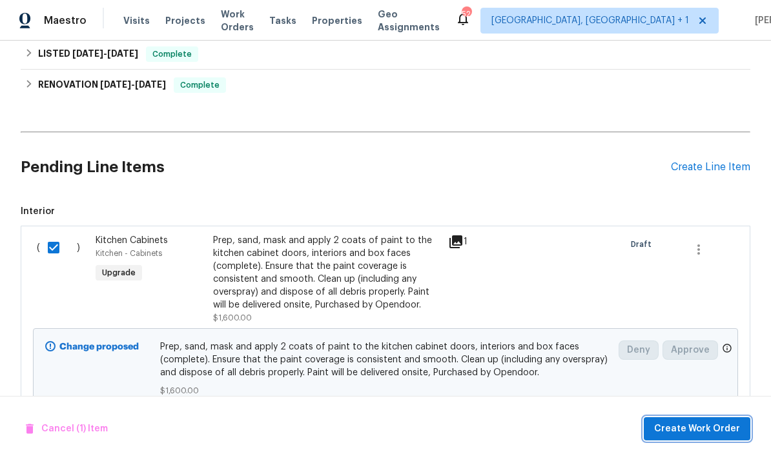
click at [689, 426] on span "Create Work Order" at bounding box center [697, 429] width 86 height 16
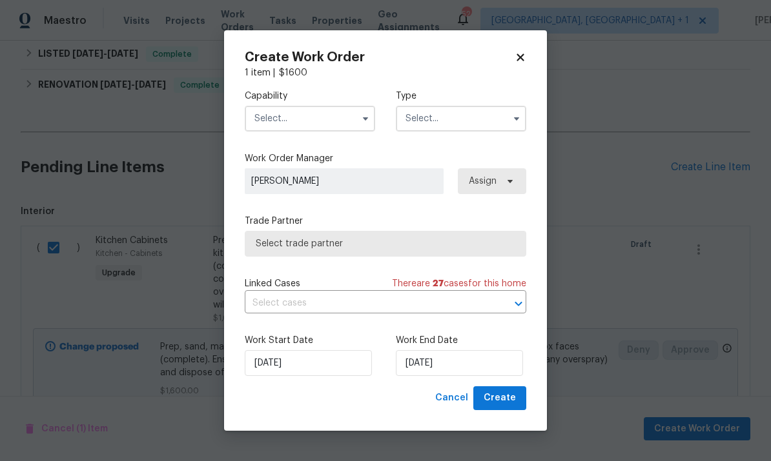
click at [327, 117] on input "text" at bounding box center [310, 119] width 130 height 26
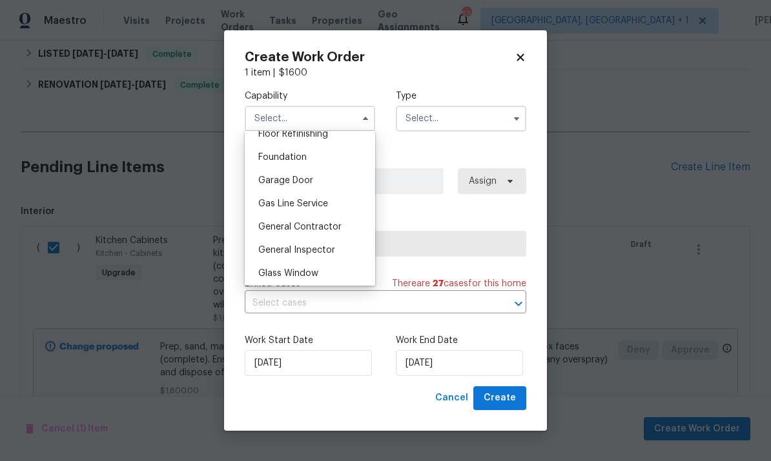
scroll to position [529, 0]
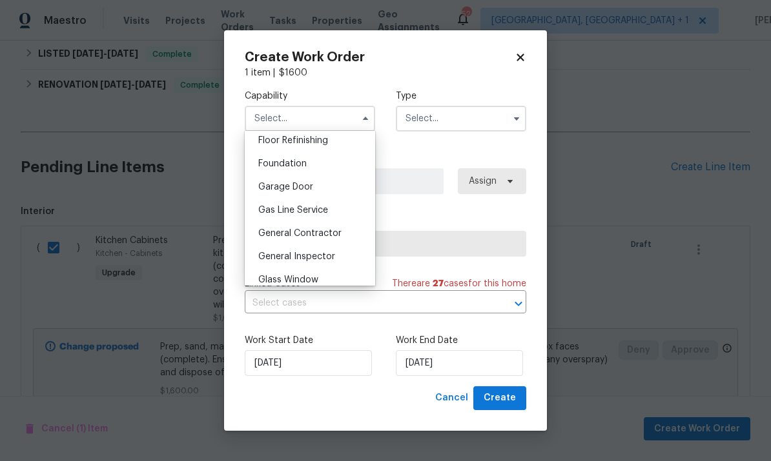
click at [339, 234] on span "General Contractor" at bounding box center [299, 233] width 83 height 9
type input "General Contractor"
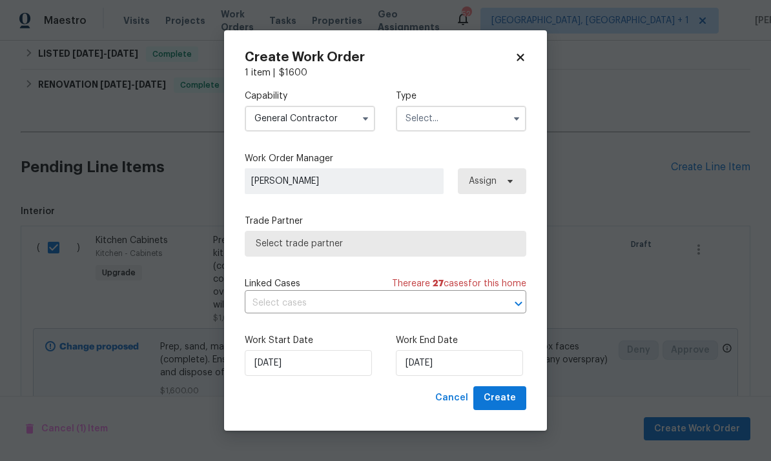
click at [499, 120] on input "text" at bounding box center [461, 119] width 130 height 26
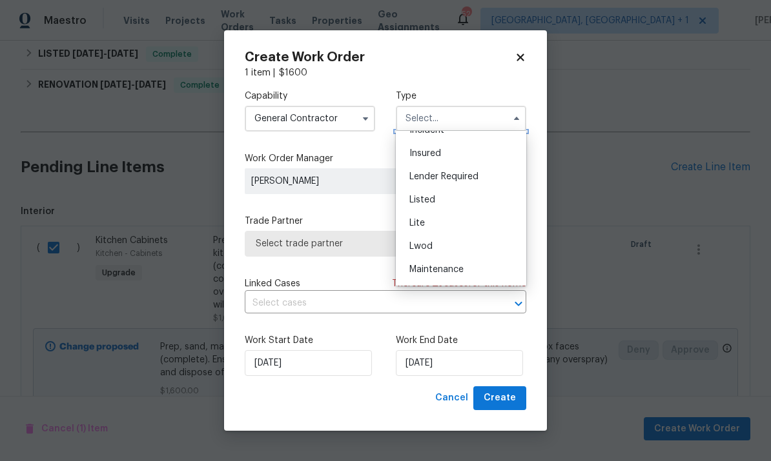
scroll to position [83, 0]
click at [444, 200] on div "Listed" at bounding box center [461, 202] width 124 height 23
type input "Listed"
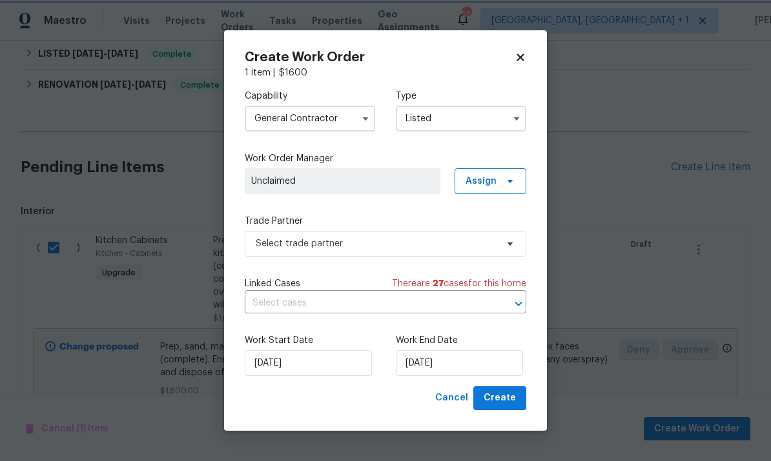
scroll to position [0, 0]
click at [486, 365] on input "[DATE]" at bounding box center [459, 363] width 127 height 26
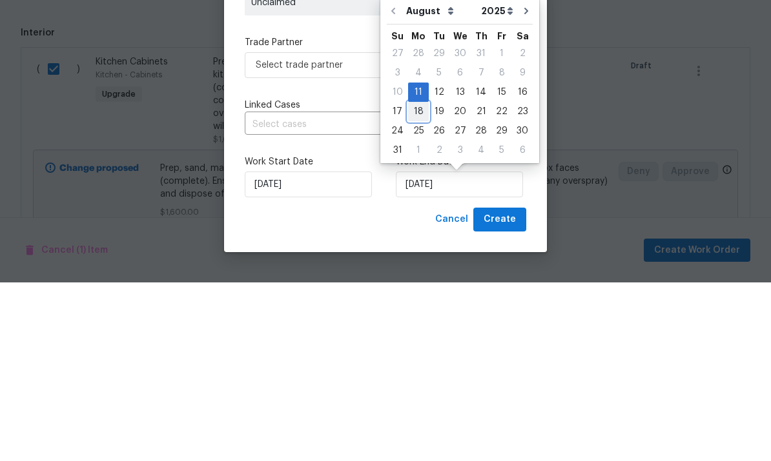
click at [416, 281] on div "18" at bounding box center [418, 290] width 21 height 18
type input "[DATE]"
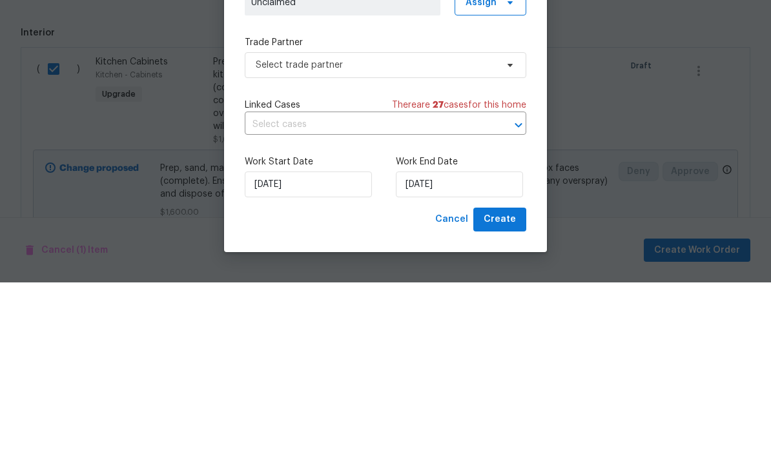
scroll to position [48, 0]
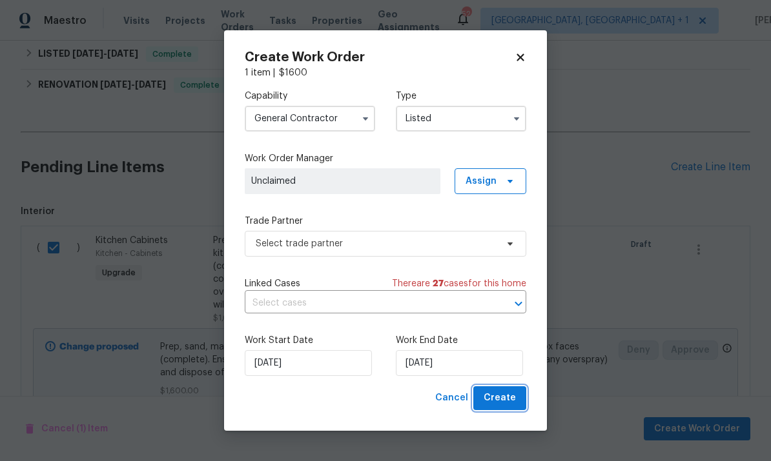
click at [512, 400] on span "Create" at bounding box center [499, 398] width 32 height 16
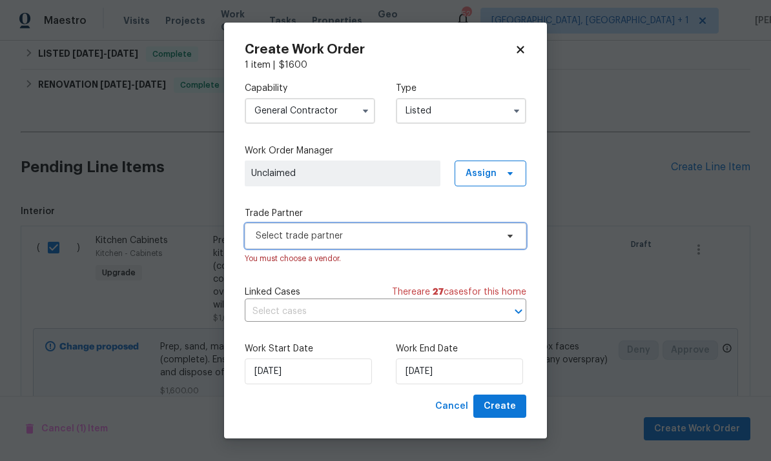
click at [510, 239] on icon at bounding box center [510, 236] width 10 height 10
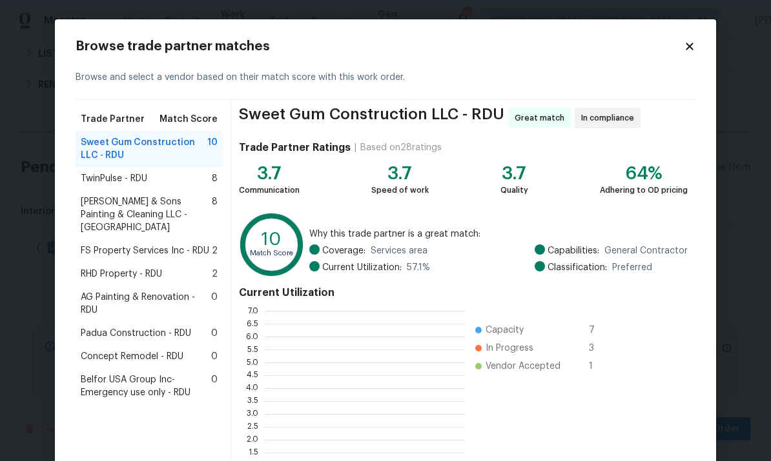
scroll to position [181, 200]
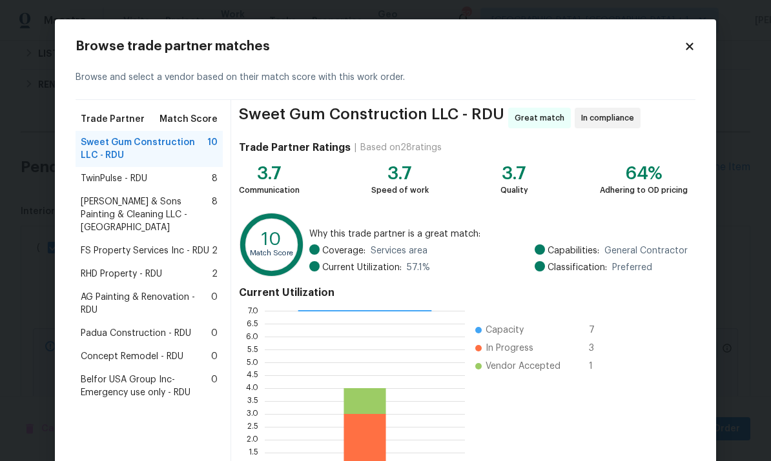
click at [163, 350] on span "Concept Remodel - RDU" at bounding box center [132, 356] width 103 height 13
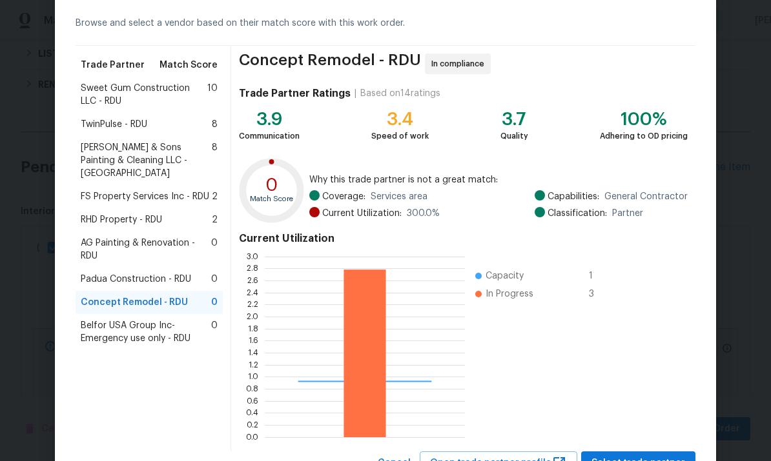
scroll to position [68, 0]
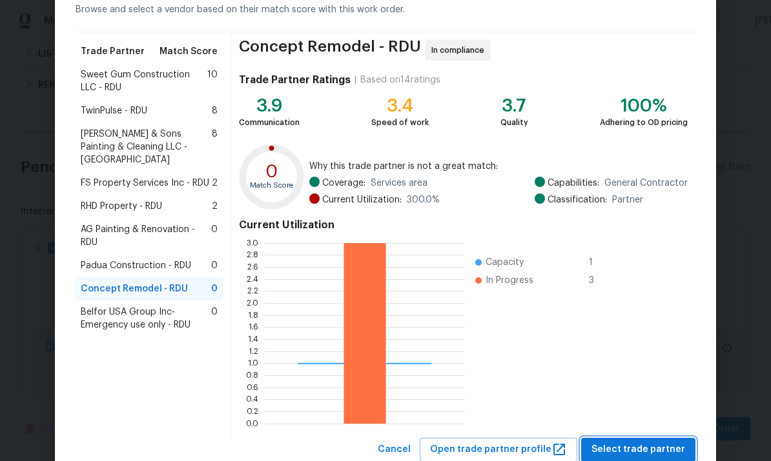
click at [637, 443] on span "Select trade partner" at bounding box center [638, 450] width 94 height 16
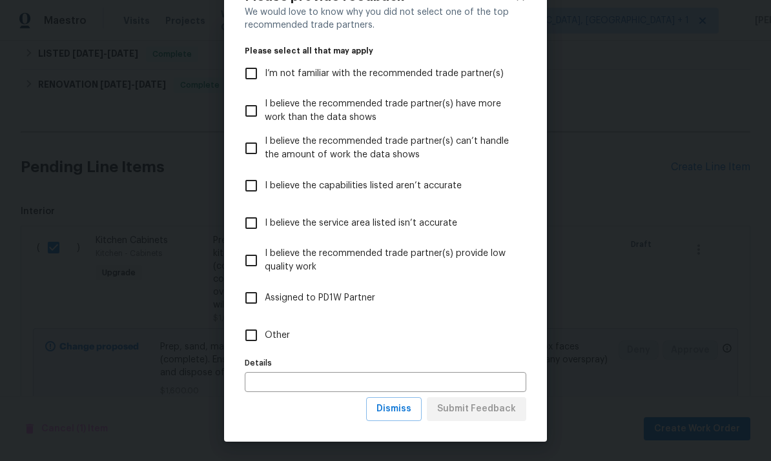
scroll to position [50, 0]
click at [404, 407] on span "Dismiss" at bounding box center [393, 409] width 35 height 16
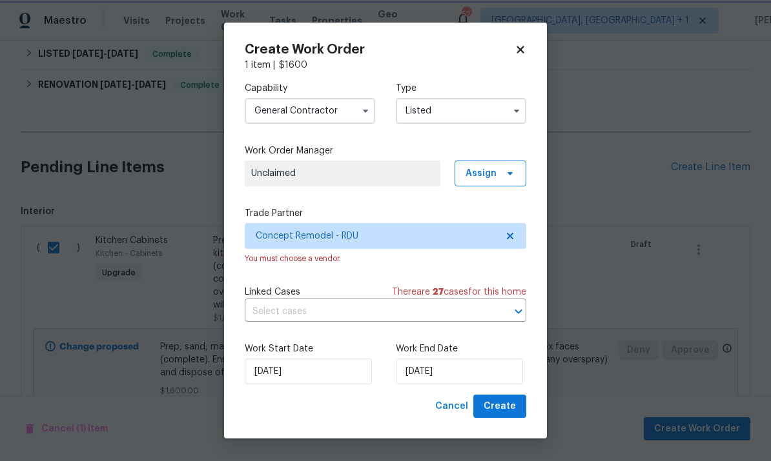
scroll to position [0, 0]
click at [498, 408] on span "Create" at bounding box center [499, 407] width 32 height 16
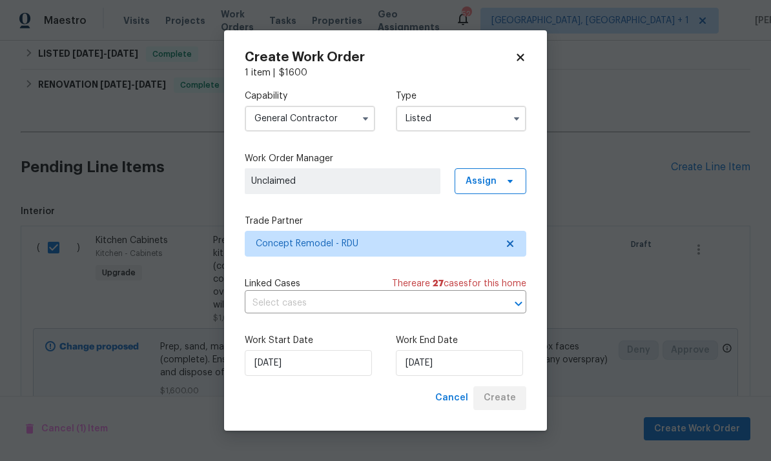
checkbox input "false"
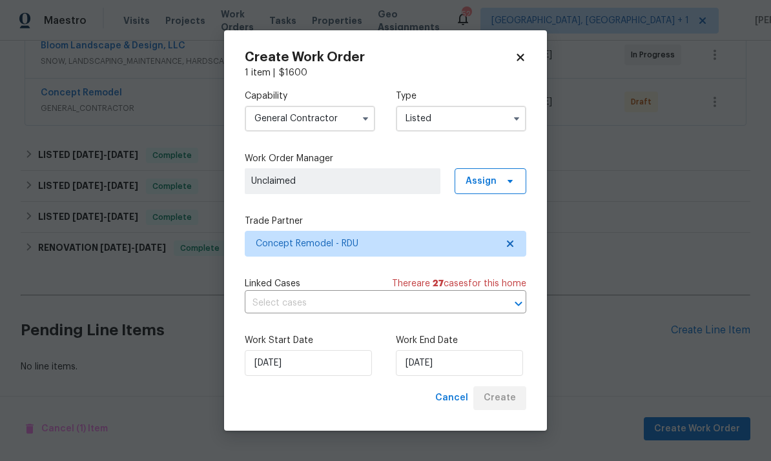
scroll to position [208, 0]
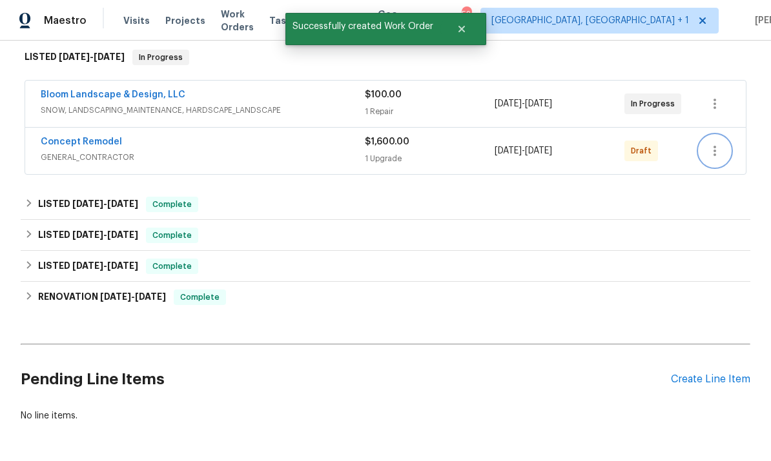
click at [719, 143] on icon "button" at bounding box center [714, 150] width 15 height 15
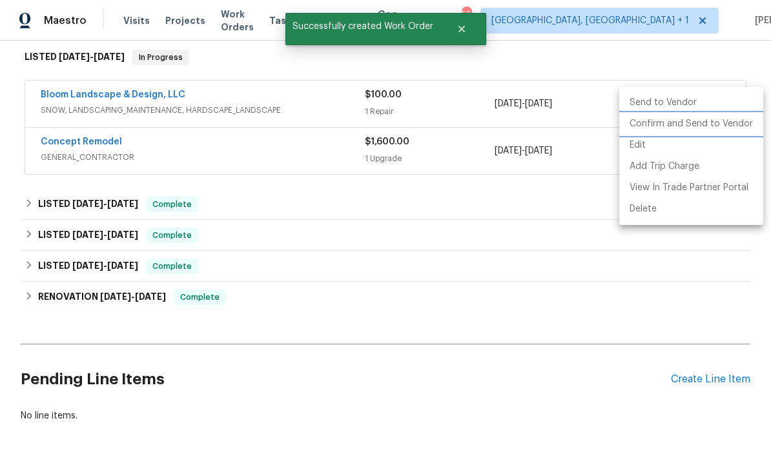
click at [687, 125] on li "Confirm and Send to Vendor" at bounding box center [691, 124] width 144 height 21
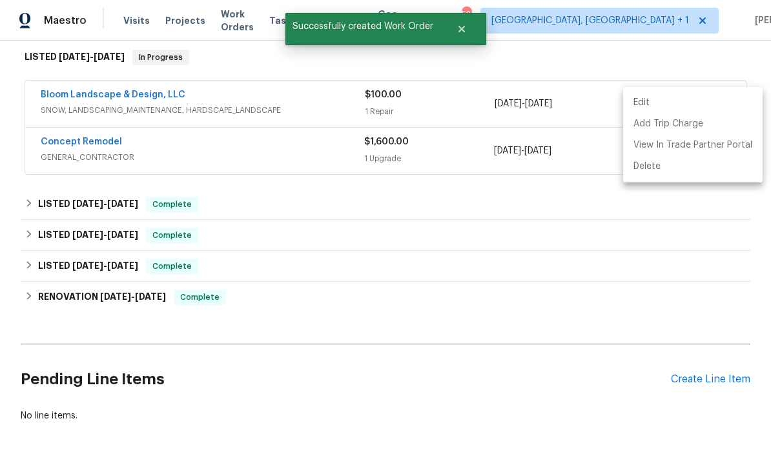
click at [106, 94] on div at bounding box center [385, 230] width 771 height 461
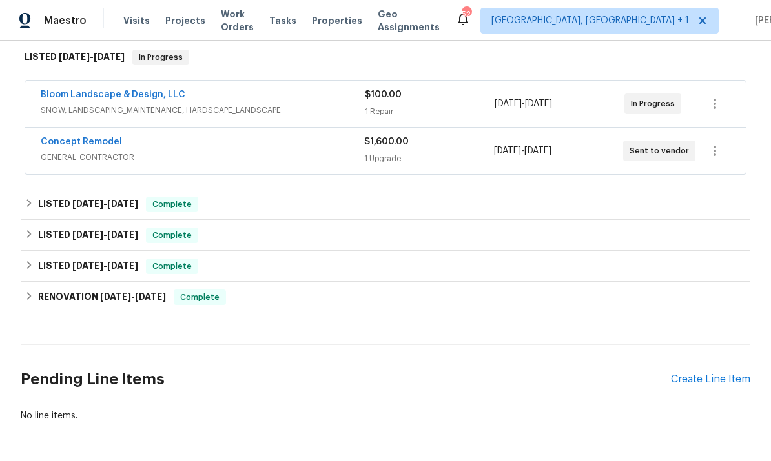
click at [100, 137] on link "Concept Remodel" at bounding box center [81, 141] width 81 height 9
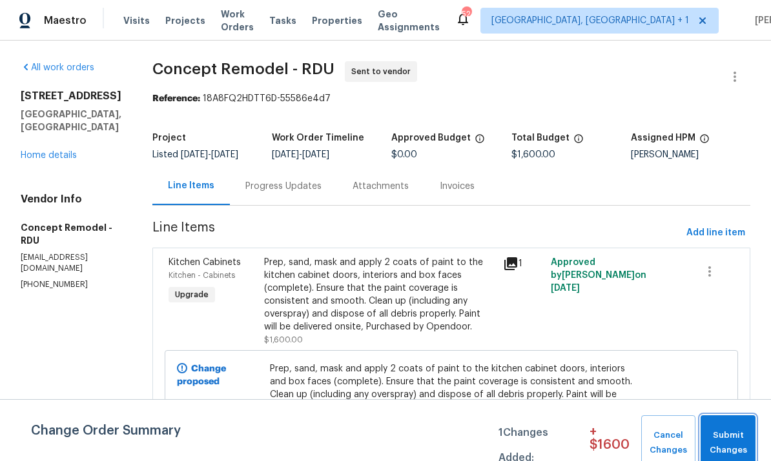
click at [729, 433] on span "Submit Changes" at bounding box center [728, 443] width 42 height 30
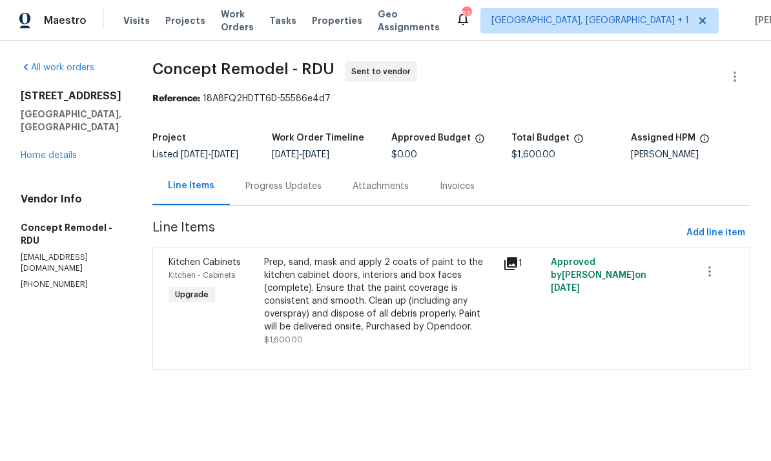
click at [277, 181] on div "Progress Updates" at bounding box center [283, 186] width 76 height 13
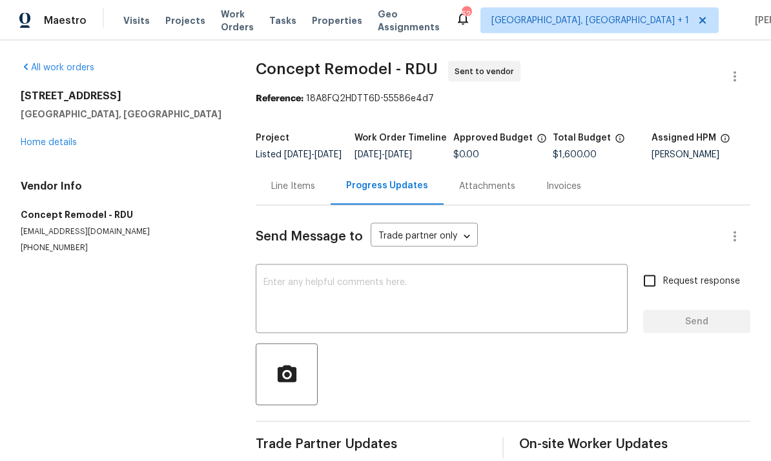
scroll to position [28, 0]
click at [297, 180] on div "Line Items" at bounding box center [293, 186] width 44 height 13
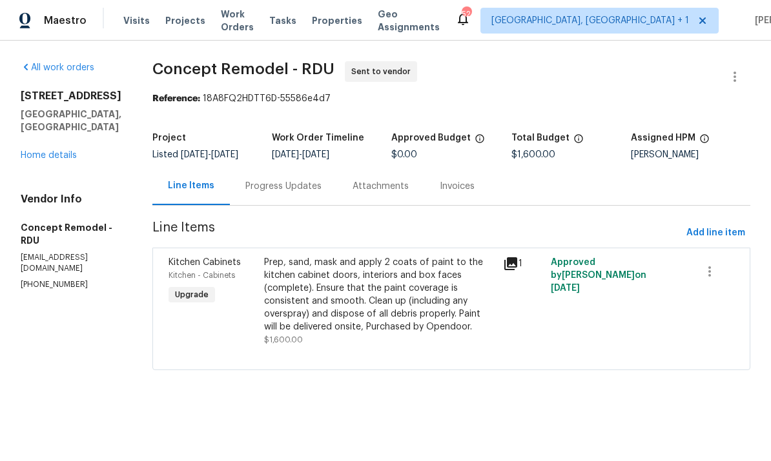
click at [338, 308] on div "Prep, sand, mask and apply 2 coats of paint to the kitchen cabinet doors, inter…" at bounding box center [379, 294] width 231 height 77
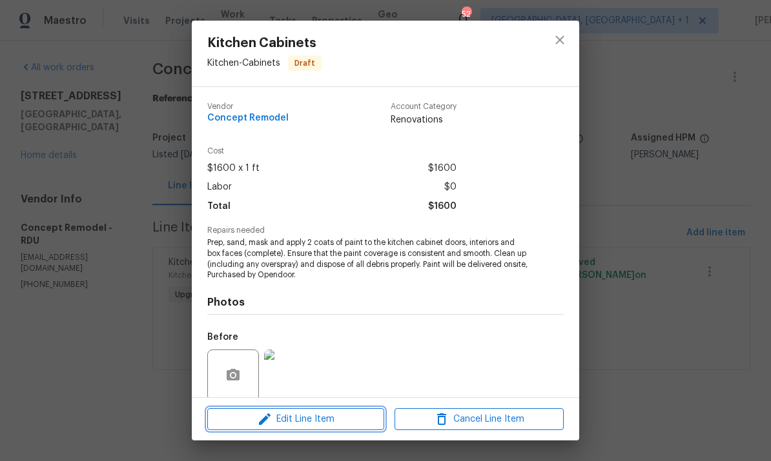
click at [317, 421] on span "Edit Line Item" at bounding box center [295, 420] width 169 height 16
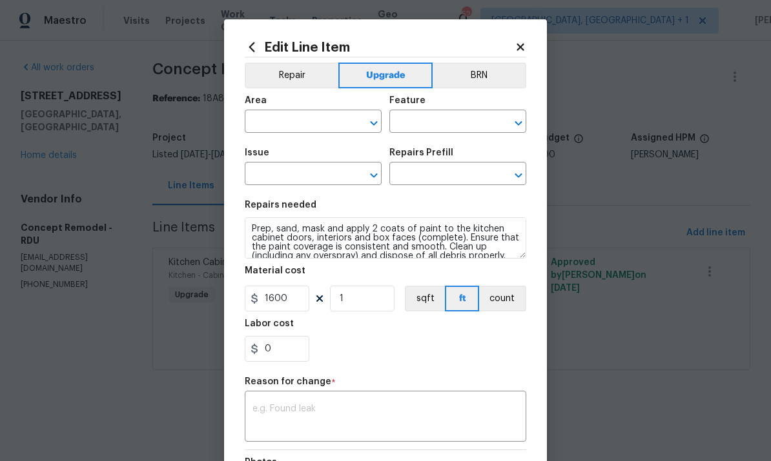
type input "Kitchen"
type input "Cabinets"
type input "Kitchen Cabinets"
type input "Paint Cabinets Full Inside & Out - LABOR ONLY $28.00"
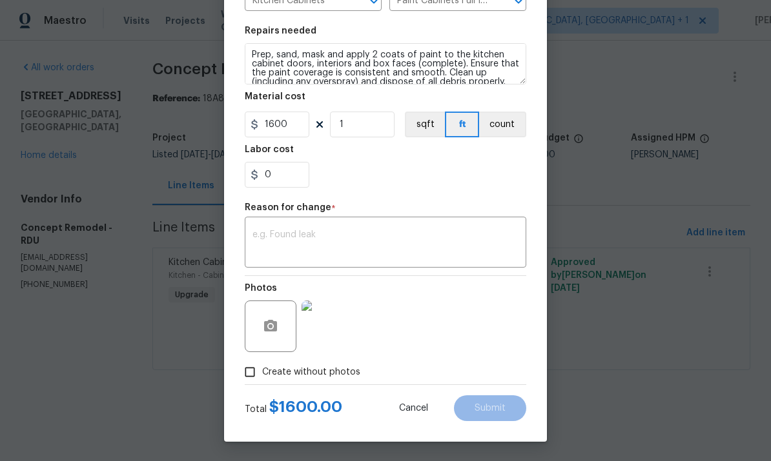
scroll to position [177, 0]
click at [311, 237] on textarea at bounding box center [385, 243] width 266 height 27
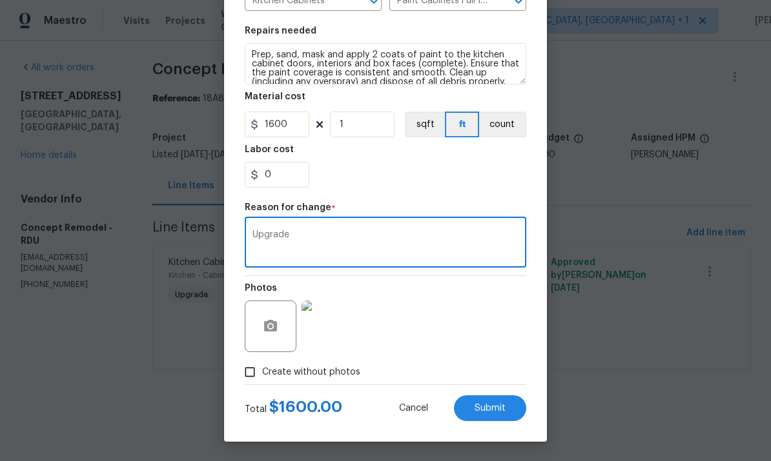
type textarea "Upgrade"
click at [486, 405] on span "Submit" at bounding box center [489, 409] width 31 height 10
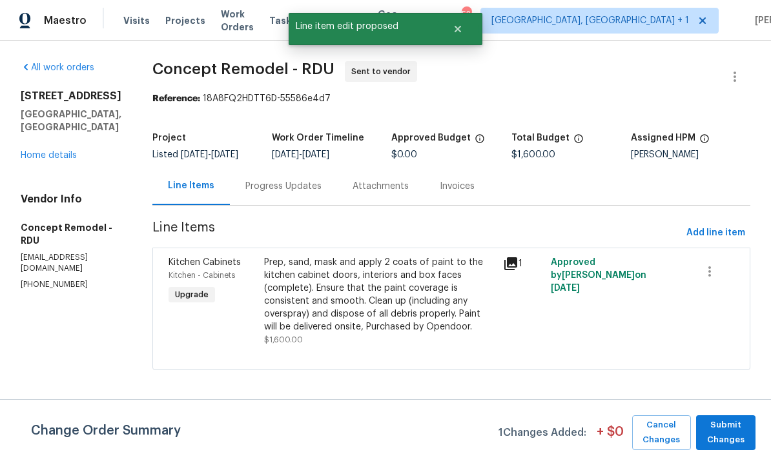
scroll to position [0, 0]
click at [736, 437] on span "Submit Changes" at bounding box center [725, 433] width 46 height 30
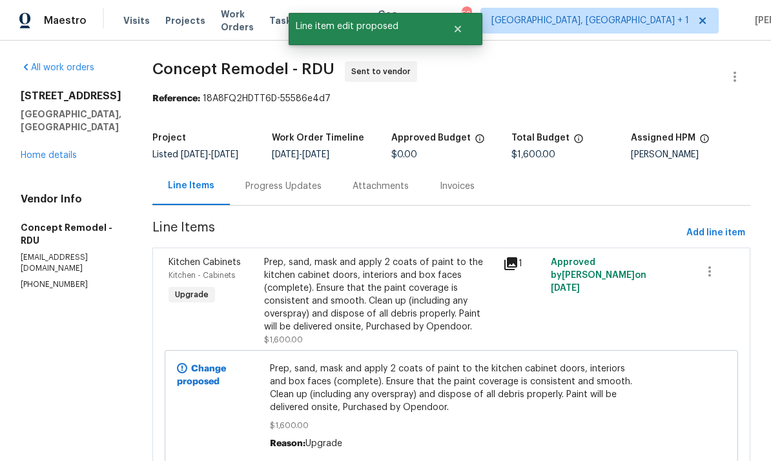
click at [259, 185] on div "Progress Updates" at bounding box center [283, 186] width 76 height 13
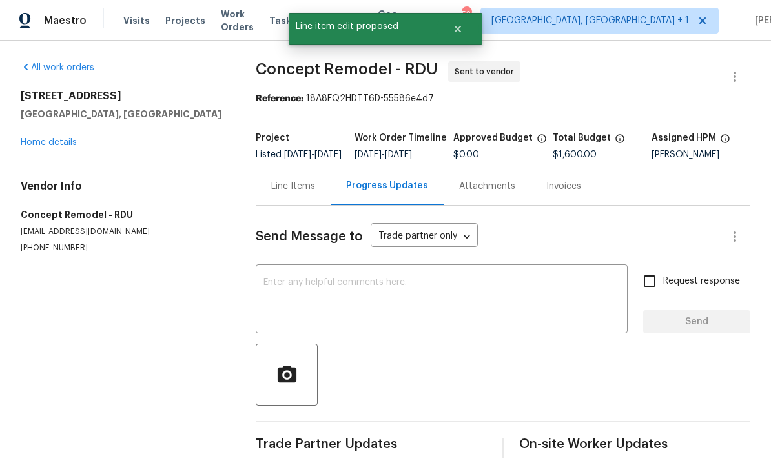
scroll to position [28, 0]
click at [303, 278] on textarea at bounding box center [441, 300] width 356 height 45
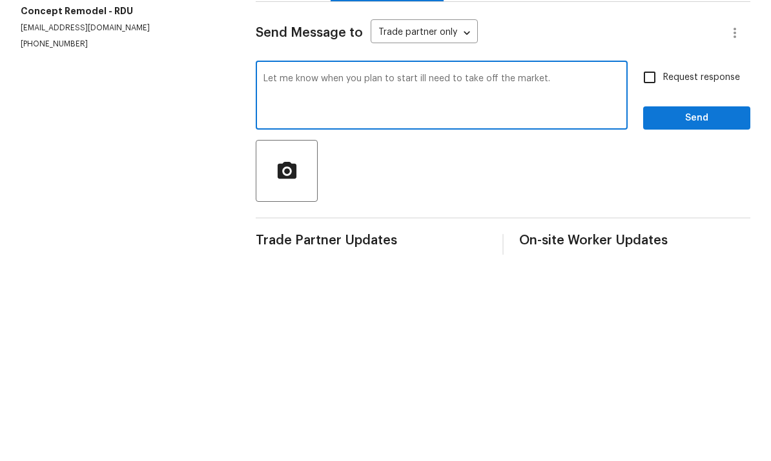
type textarea "Let me know when you plan to start ill need to take off the market."
click at [655, 268] on input "Request response" at bounding box center [649, 281] width 27 height 27
checkbox input "true"
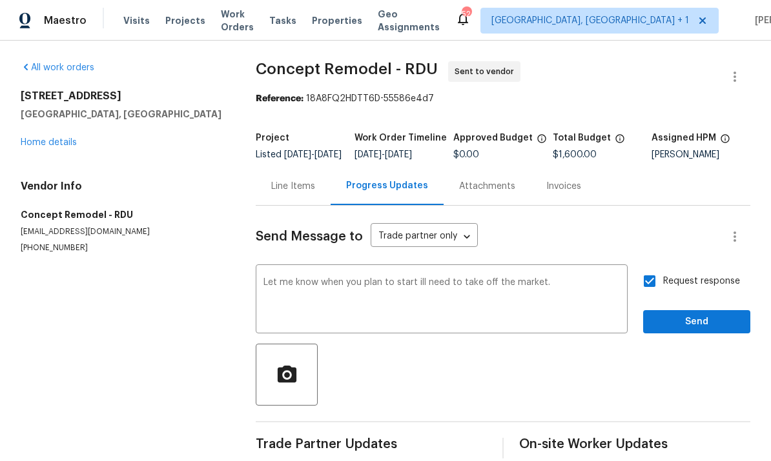
click at [567, 278] on textarea "Let me know when you plan to start ill need to take off the market." at bounding box center [441, 300] width 356 height 45
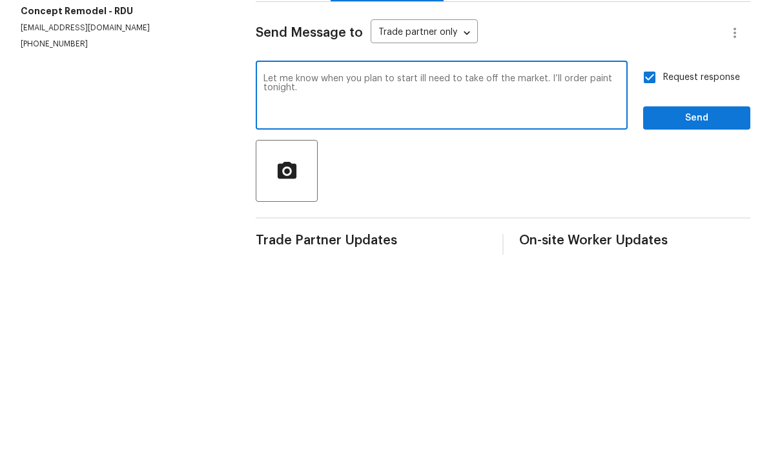
type textarea "Let me know when you plan to start ill need to take off the market. I’ll order …"
click at [696, 314] on span "Send" at bounding box center [696, 322] width 86 height 16
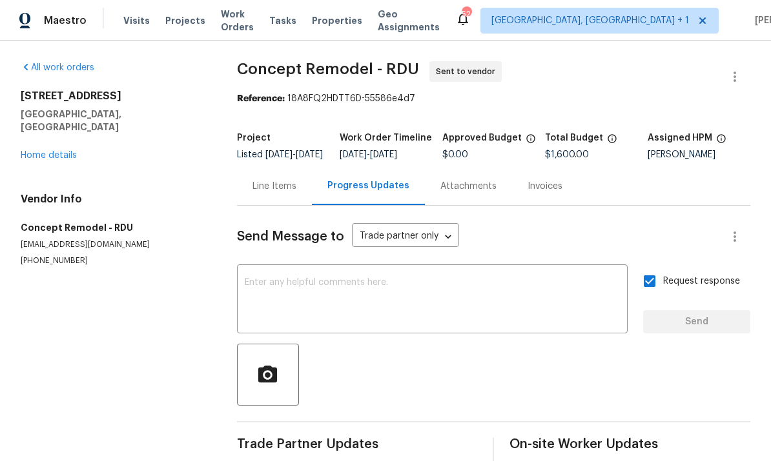
scroll to position [0, 0]
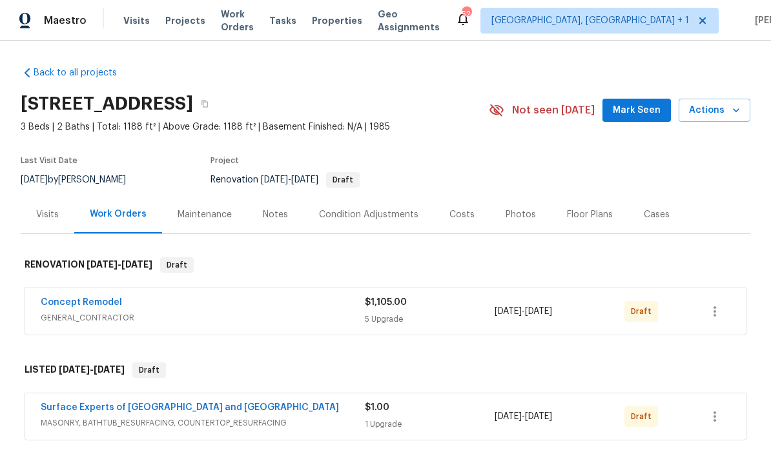
click at [636, 110] on span "Mark Seen" at bounding box center [636, 111] width 48 height 16
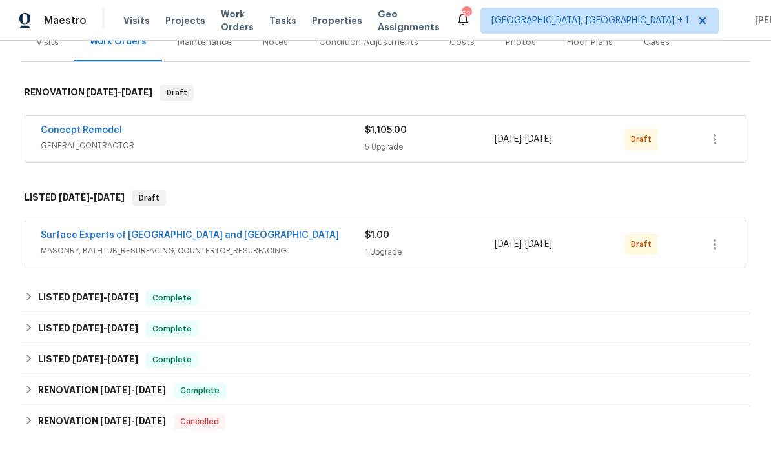
scroll to position [168, 0]
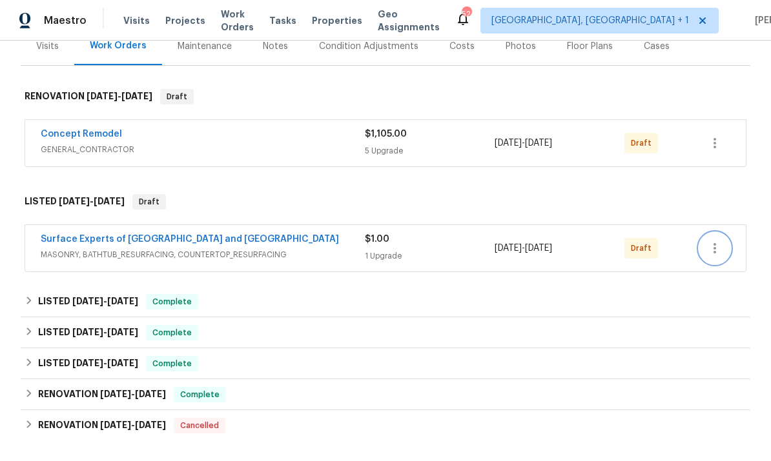
click at [714, 246] on icon "button" at bounding box center [714, 248] width 3 height 10
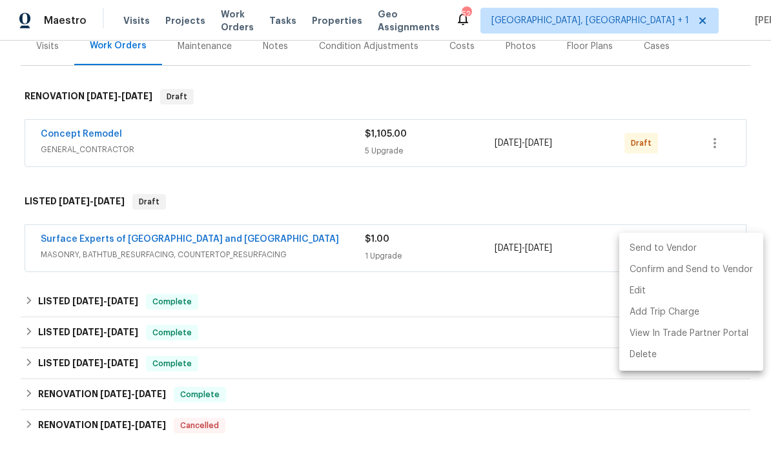
click at [658, 245] on li "Send to Vendor" at bounding box center [691, 248] width 144 height 21
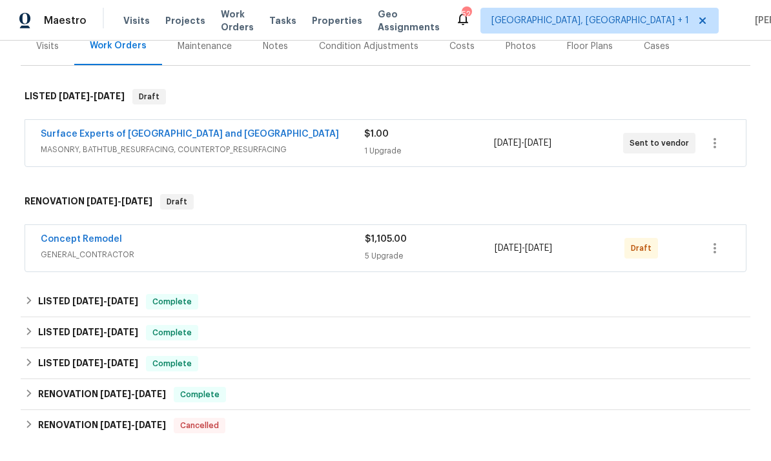
click at [81, 236] on link "Concept Remodel" at bounding box center [81, 239] width 81 height 9
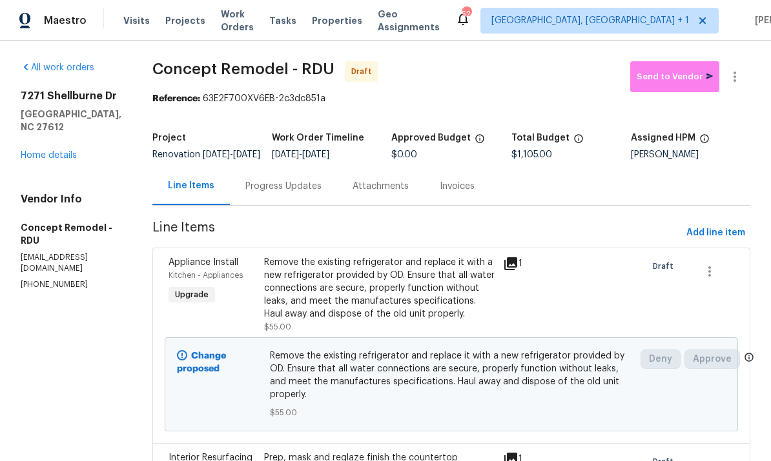
click at [251, 190] on div "Progress Updates" at bounding box center [283, 186] width 76 height 13
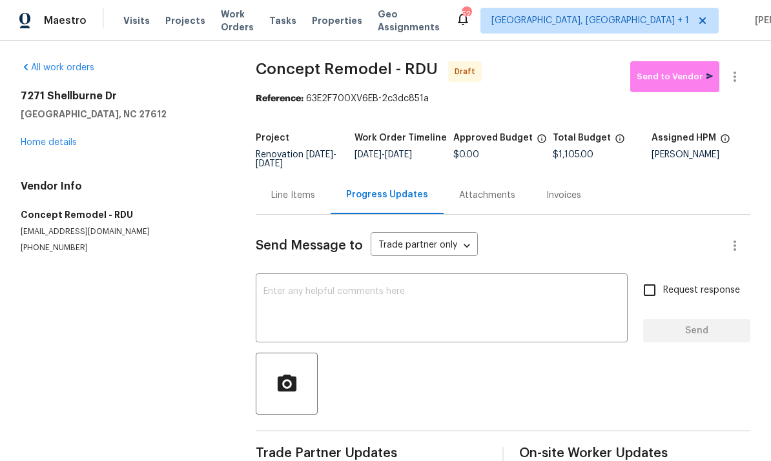
click at [312, 288] on textarea at bounding box center [441, 309] width 356 height 45
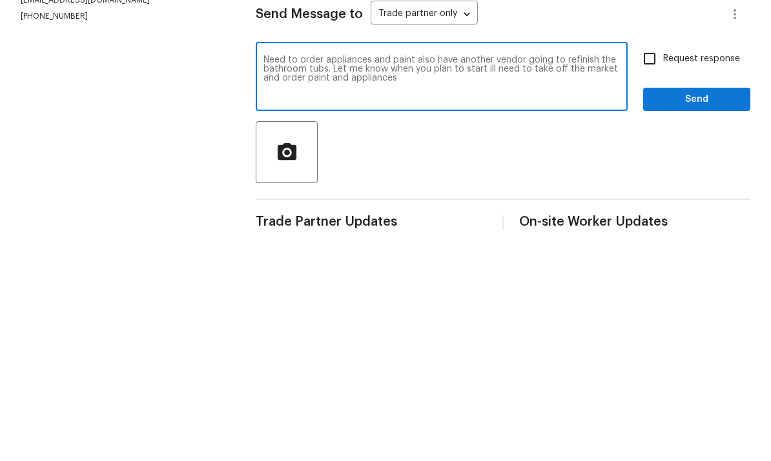
scroll to position [28, 0]
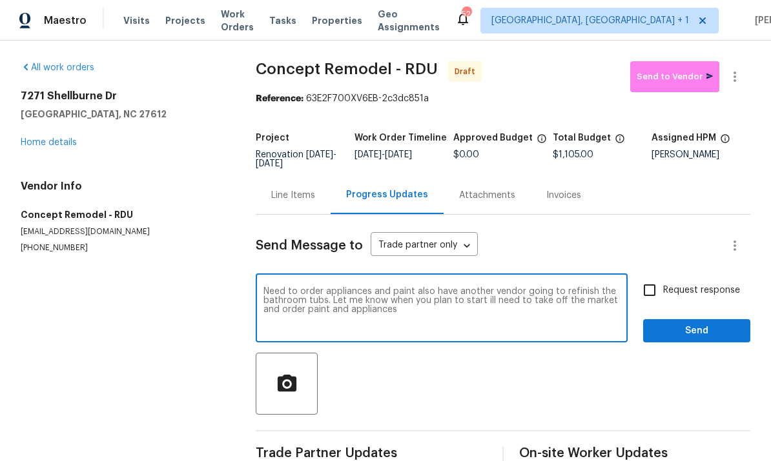
click at [408, 287] on textarea "Need to order appliances and paint also have another vendor going to refinish t…" at bounding box center [441, 309] width 356 height 45
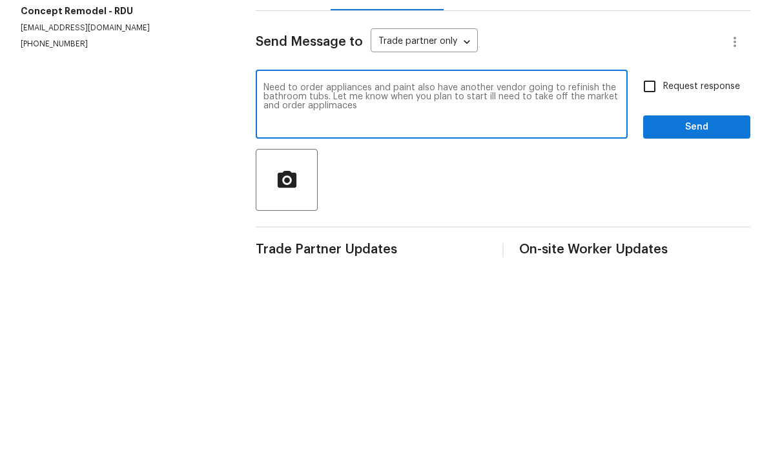
click at [363, 287] on textarea "Need to order appliances and paint also have another vendor going to refinish t…" at bounding box center [441, 309] width 356 height 45
click at [383, 287] on textarea "Need to order appliances and paint also have another vendor going to refinish t…" at bounding box center [441, 309] width 356 height 45
type textarea "Need to order appliances and paint also have another vendor going to refinish t…"
click at [661, 277] on input "Request response" at bounding box center [649, 290] width 27 height 27
checkbox input "true"
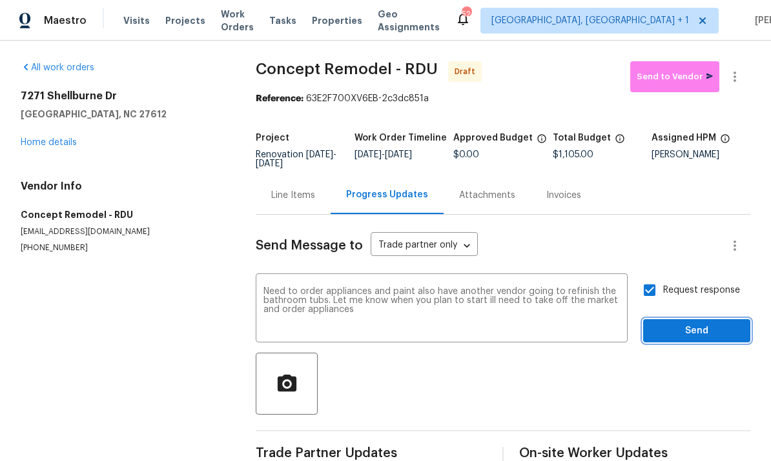
click at [687, 323] on span "Send" at bounding box center [696, 331] width 86 height 16
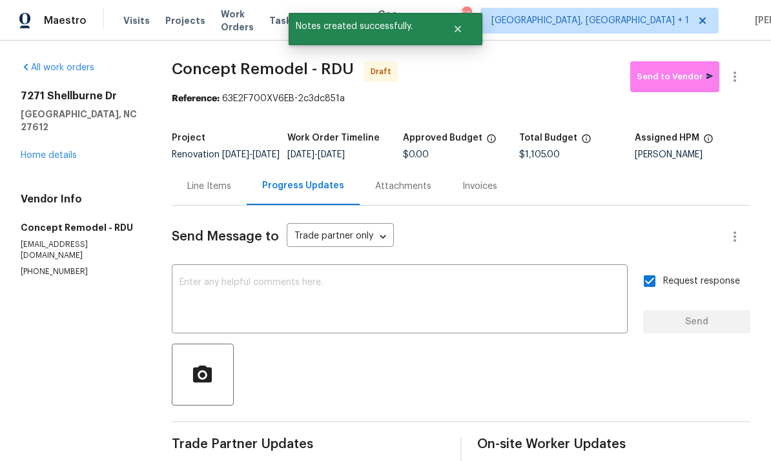
click at [74, 151] on link "Home details" at bounding box center [49, 155] width 56 height 9
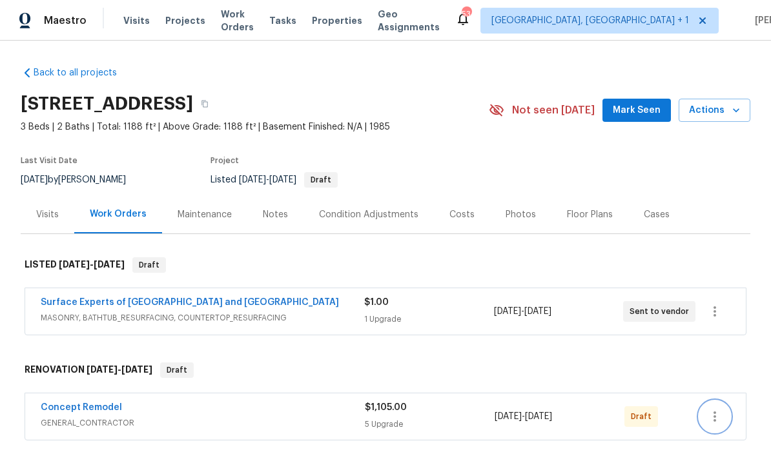
click at [720, 416] on icon "button" at bounding box center [714, 416] width 15 height 15
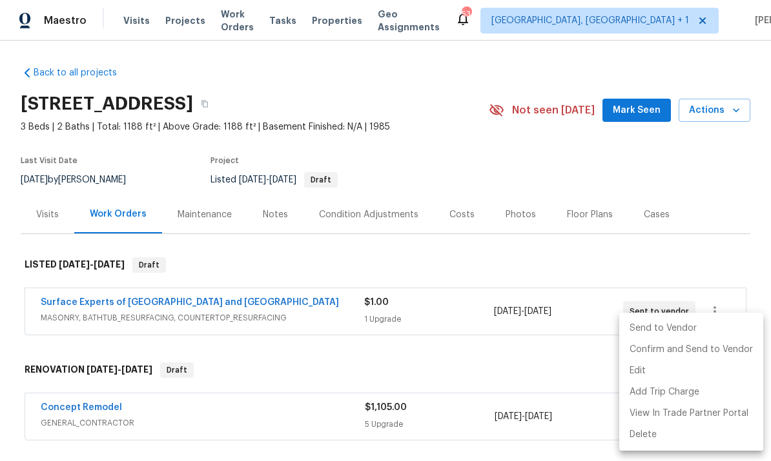
click at [656, 327] on li "Send to Vendor" at bounding box center [691, 328] width 144 height 21
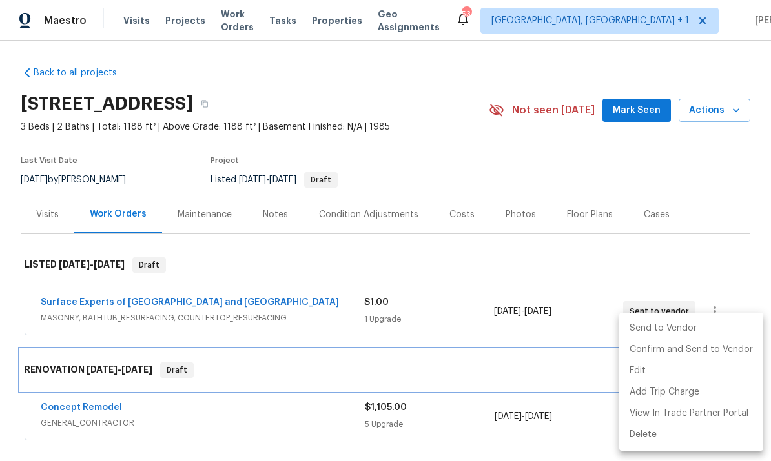
click at [467, 363] on div "RENOVATION [DATE] - [DATE] Draft" at bounding box center [385, 370] width 721 height 15
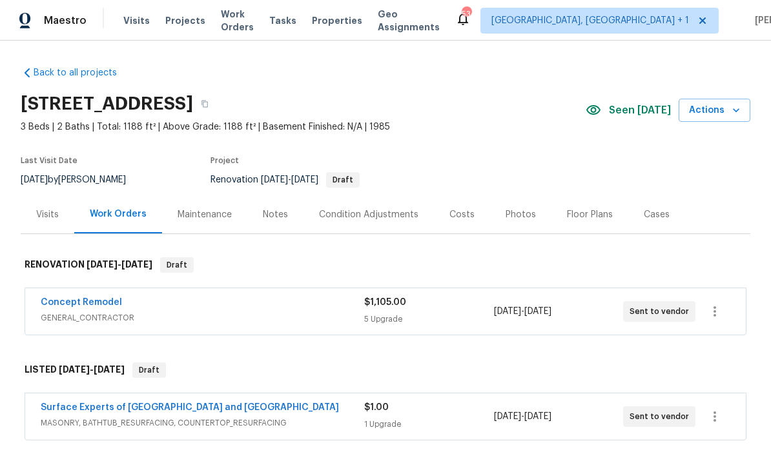
click at [105, 304] on link "Concept Remodel" at bounding box center [81, 302] width 81 height 9
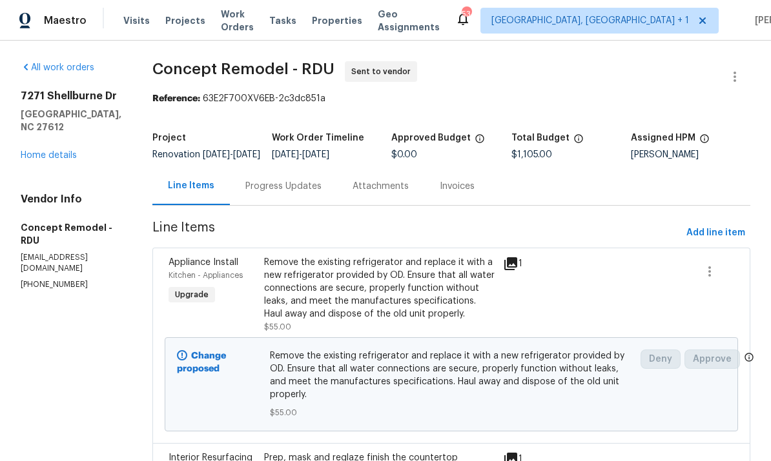
click at [277, 192] on div "Progress Updates" at bounding box center [283, 186] width 76 height 13
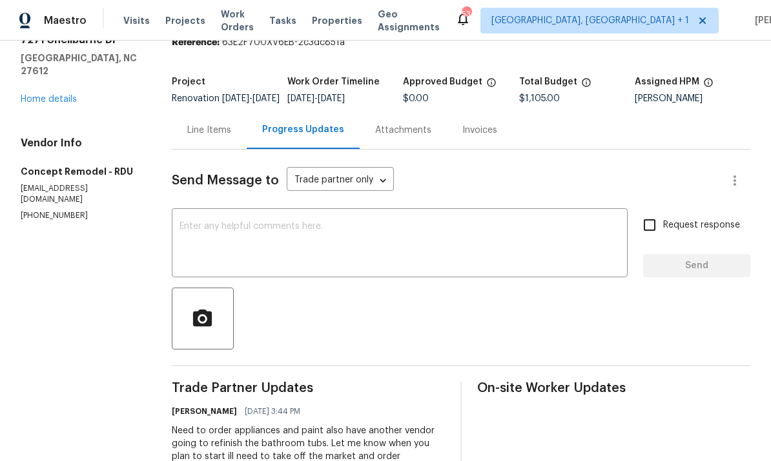
scroll to position [55, 0]
click at [254, 242] on textarea at bounding box center [399, 245] width 440 height 45
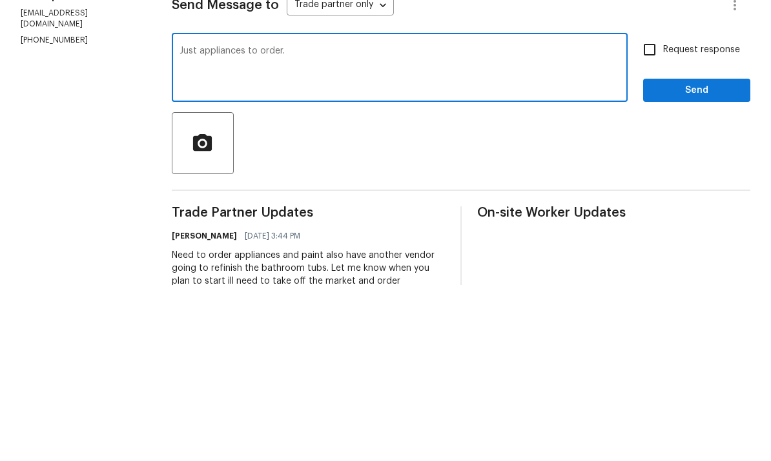
type textarea "Just appliances to order."
click at [650, 212] on input "Request response" at bounding box center [649, 225] width 27 height 27
checkbox input "true"
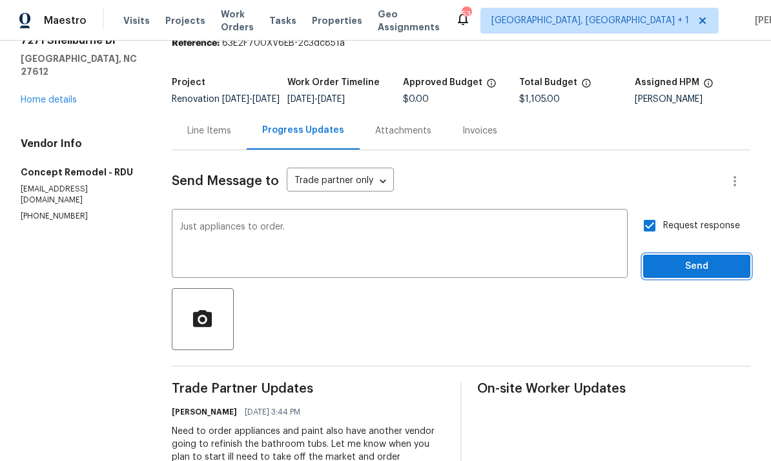
click at [697, 255] on button "Send" at bounding box center [696, 267] width 107 height 24
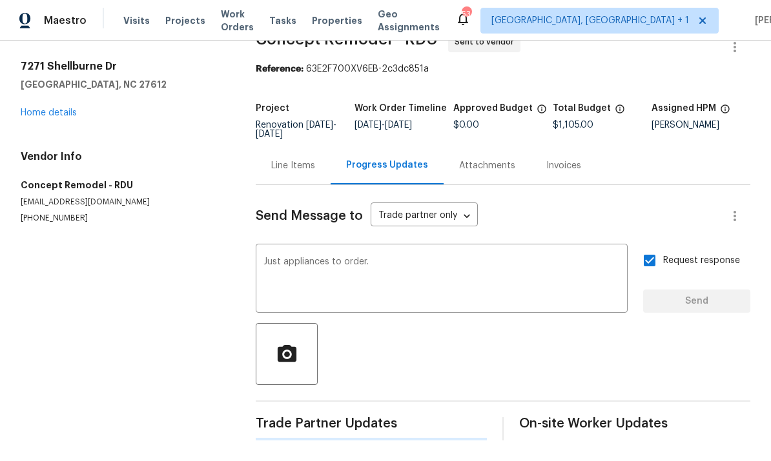
scroll to position [0, 0]
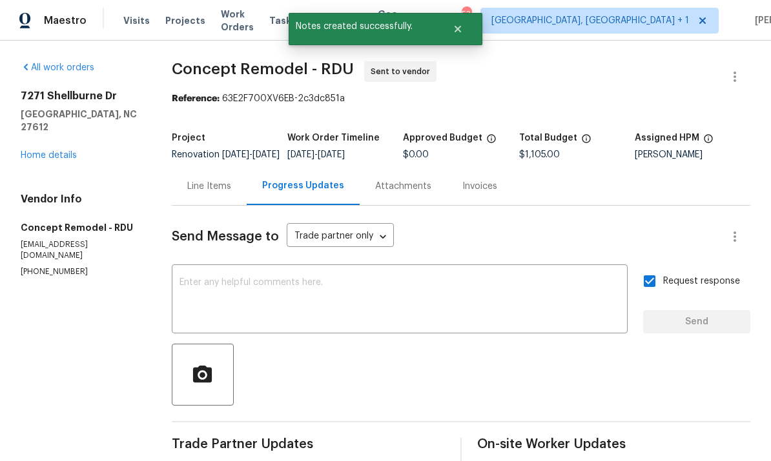
click at [77, 108] on div "[STREET_ADDRESS][PERSON_NAME] Home details" at bounding box center [81, 126] width 120 height 72
click at [72, 151] on link "Home details" at bounding box center [49, 155] width 56 height 9
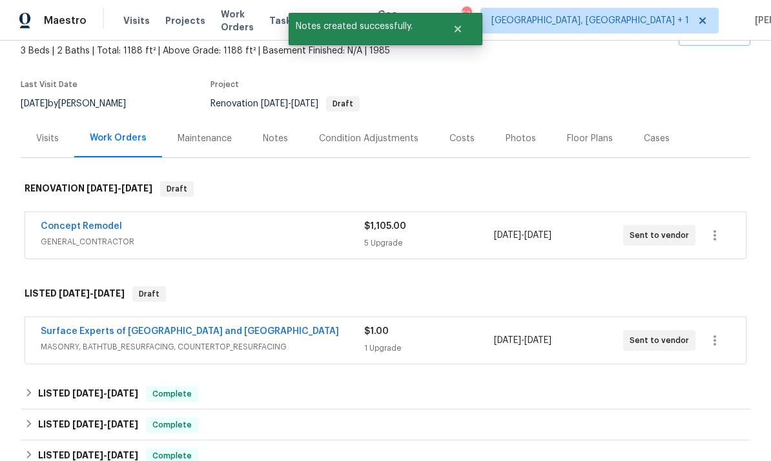
scroll to position [75, 0]
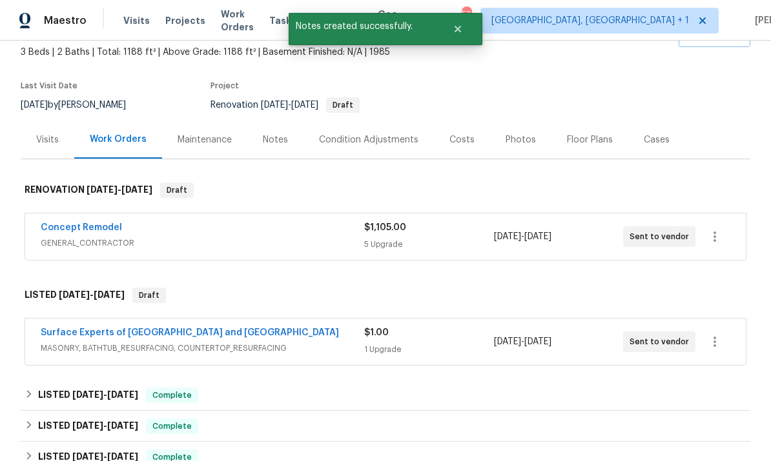
click at [204, 328] on link "Surface Experts of [GEOGRAPHIC_DATA] and [GEOGRAPHIC_DATA]" at bounding box center [190, 332] width 298 height 9
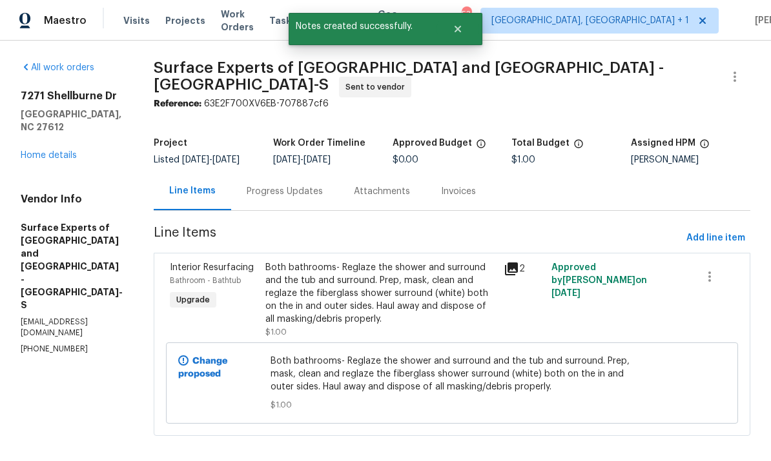
click at [305, 198] on div "Progress Updates" at bounding box center [285, 191] width 76 height 13
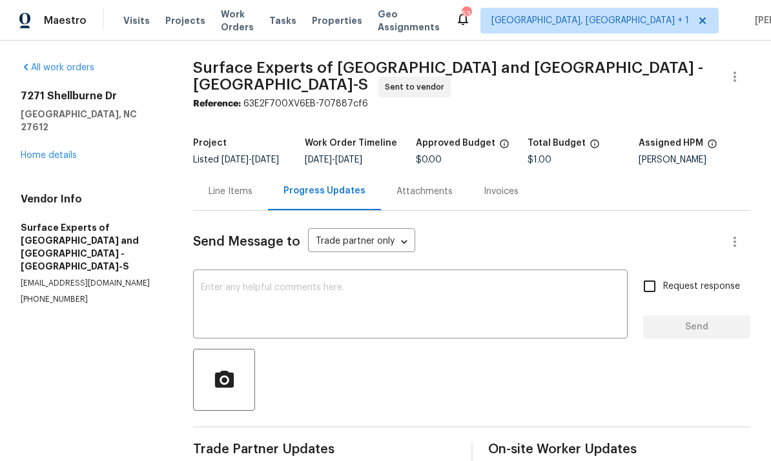
scroll to position [28, 0]
click at [353, 283] on textarea at bounding box center [410, 305] width 419 height 45
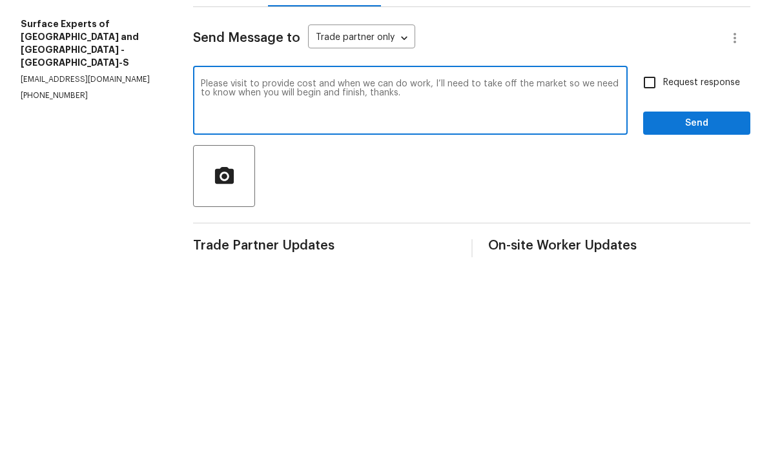
type textarea "Please visit to provide cost and when we can do work, I’ll need to take off the…"
click at [661, 273] on input "Request response" at bounding box center [649, 286] width 27 height 27
checkbox input "true"
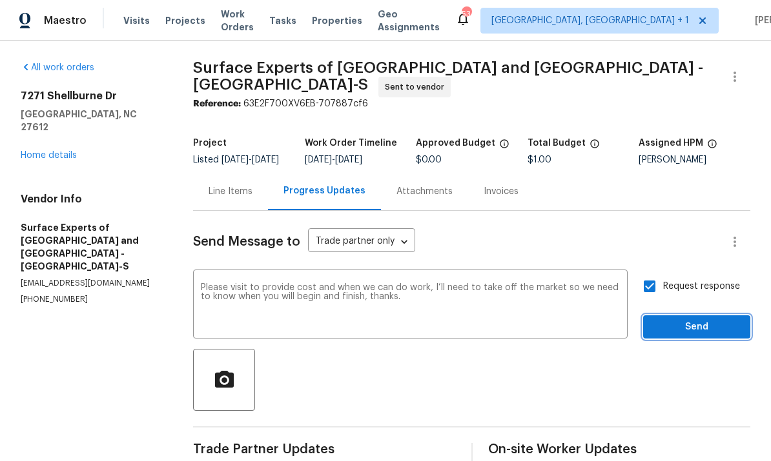
click at [689, 319] on span "Send" at bounding box center [696, 327] width 86 height 16
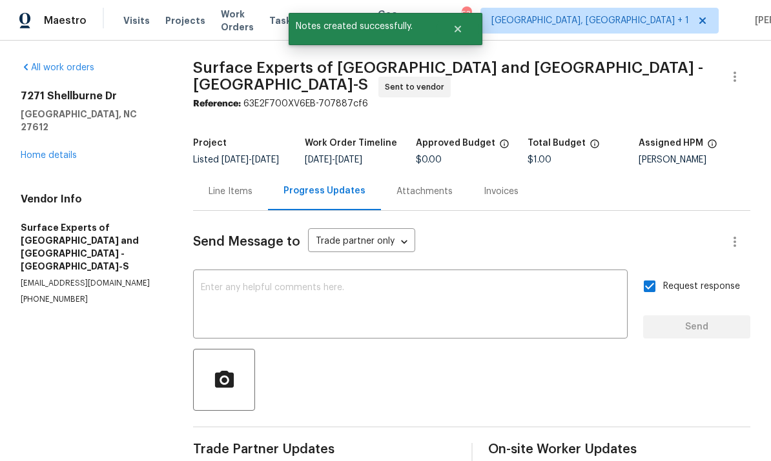
click at [76, 151] on link "Home details" at bounding box center [49, 155] width 56 height 9
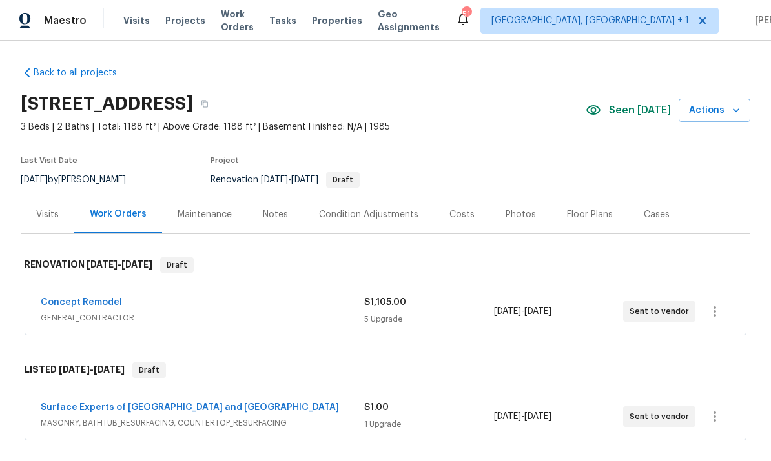
click at [87, 298] on link "Concept Remodel" at bounding box center [81, 302] width 81 height 9
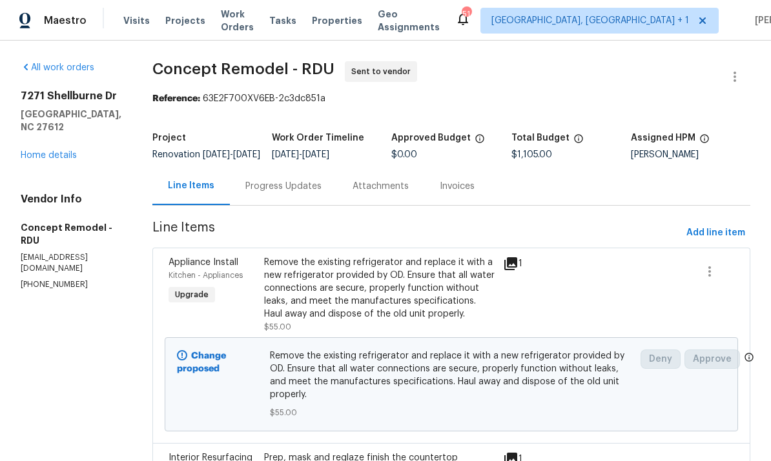
click at [267, 193] on div "Progress Updates" at bounding box center [283, 186] width 76 height 13
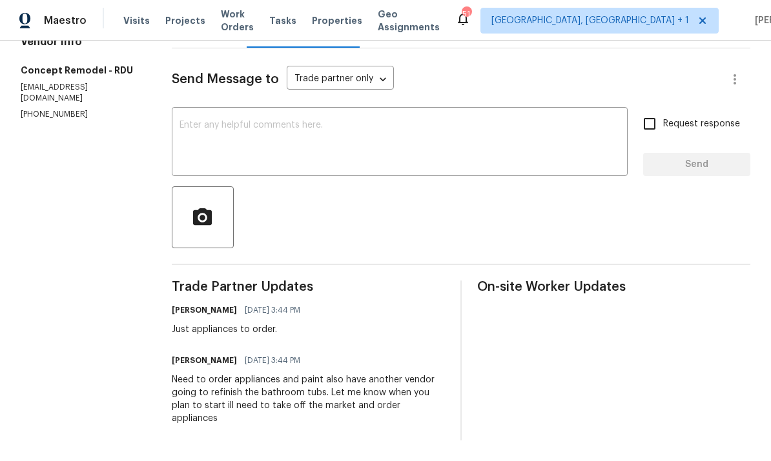
scroll to position [163, 0]
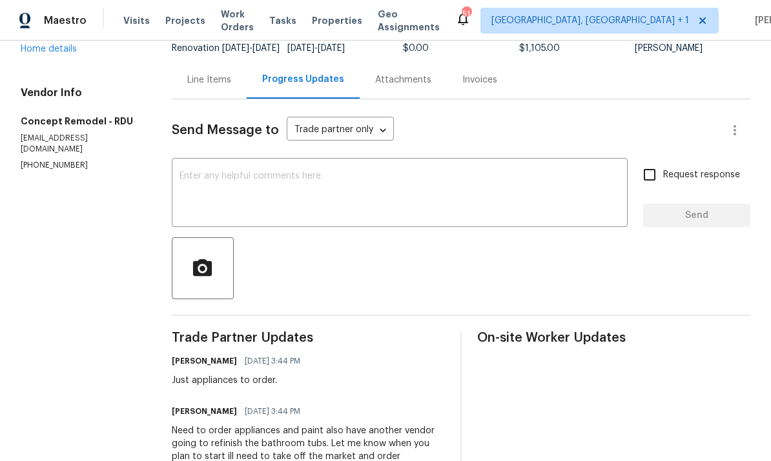
click at [252, 172] on textarea at bounding box center [399, 194] width 440 height 45
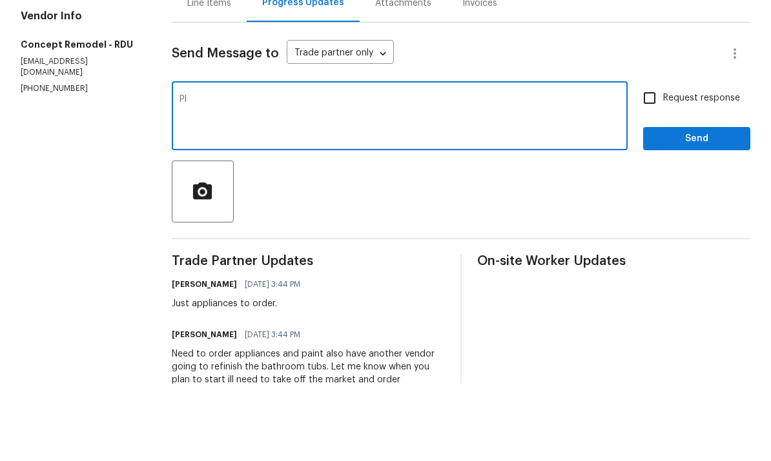
type textarea "P"
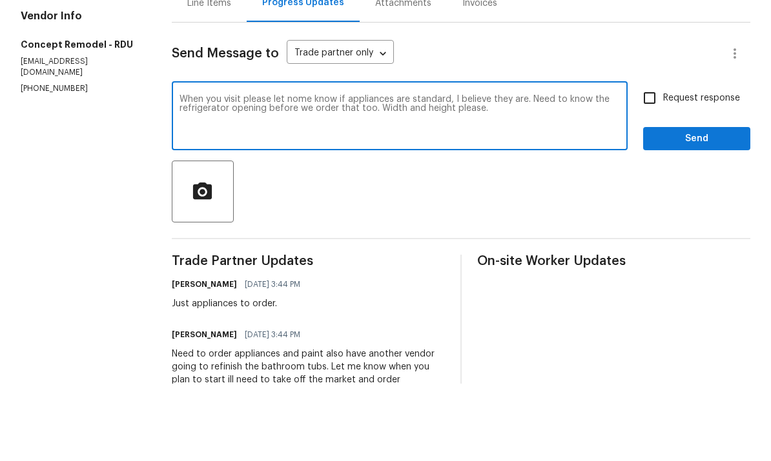
type textarea "When you visit please let nome know if appliances are standard, I believe they …"
click at [652, 162] on input "Request response" at bounding box center [649, 175] width 27 height 27
checkbox input "true"
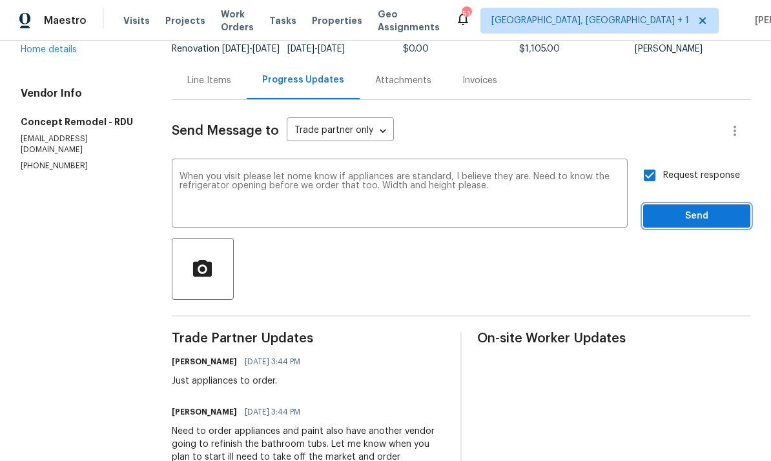
click at [695, 208] on span "Send" at bounding box center [696, 216] width 86 height 16
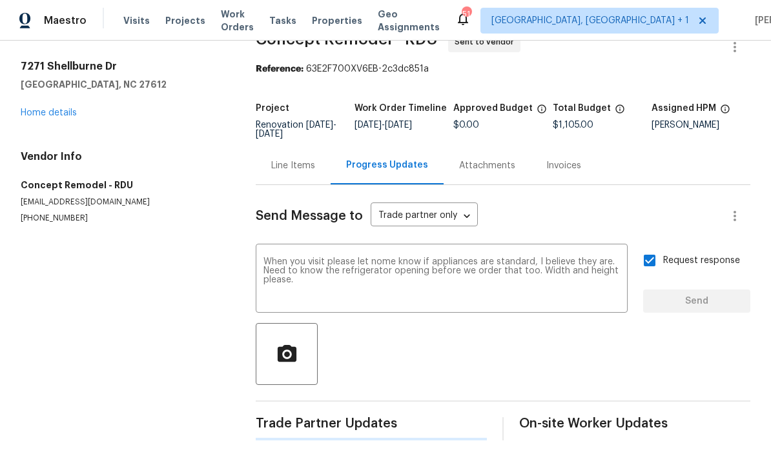
scroll to position [0, 0]
